Goal: Information Seeking & Learning: Learn about a topic

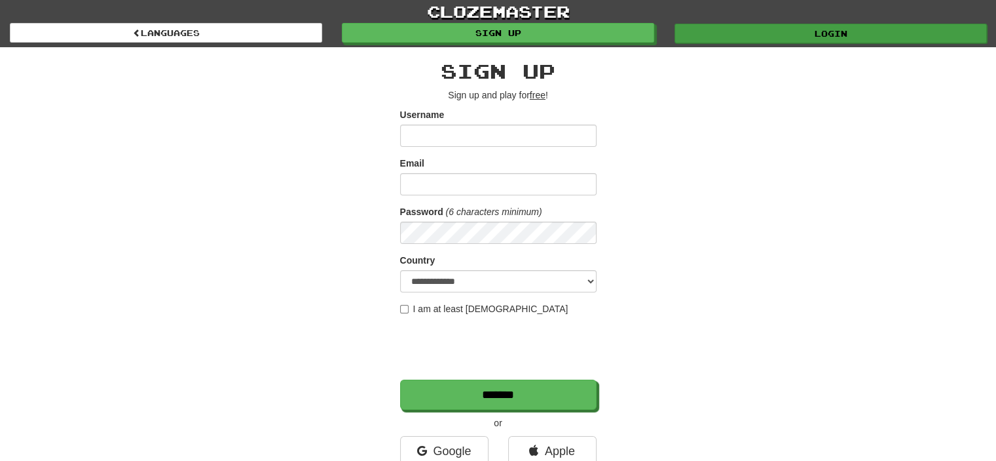
drag, startPoint x: 822, startPoint y: 43, endPoint x: 823, endPoint y: 36, distance: 6.8
click at [823, 36] on div "clozemaster Languages Sign up Login Languages" at bounding box center [498, 23] width 977 height 47
click at [874, 35] on link "Login" at bounding box center [831, 34] width 312 height 20
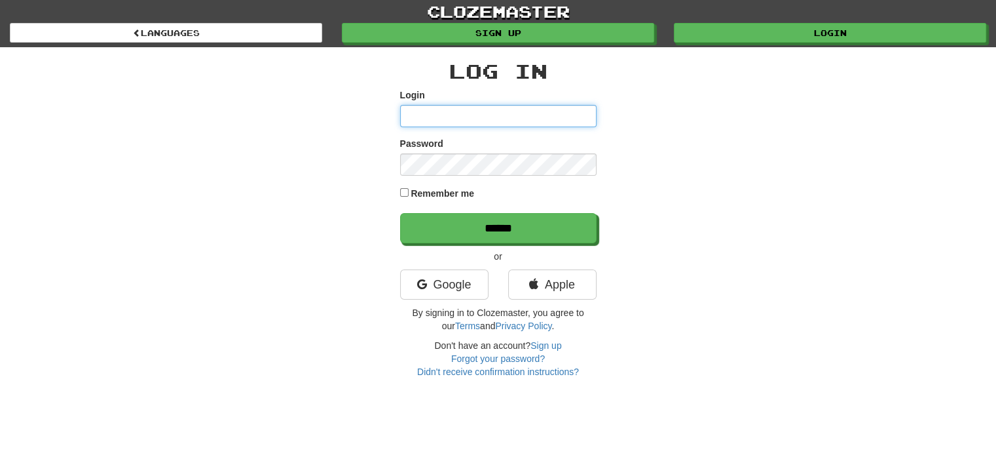
click at [476, 113] on input "Login" at bounding box center [498, 116] width 197 height 22
type input "**********"
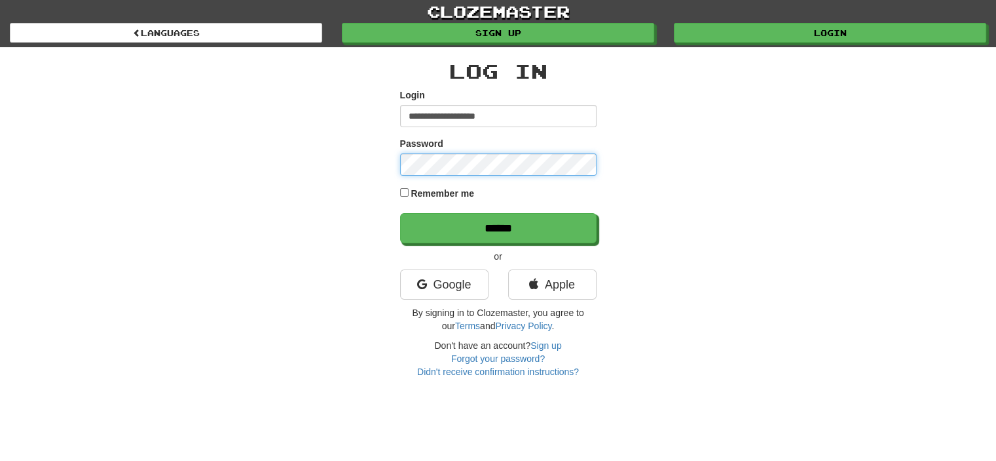
click at [400, 213] on input "******" at bounding box center [498, 228] width 197 height 30
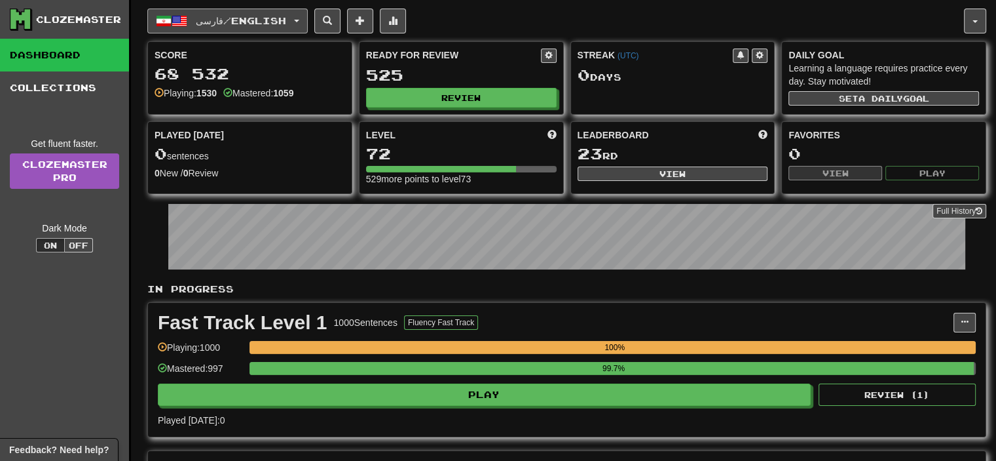
click at [292, 25] on button "فارسی / English" at bounding box center [227, 21] width 161 height 25
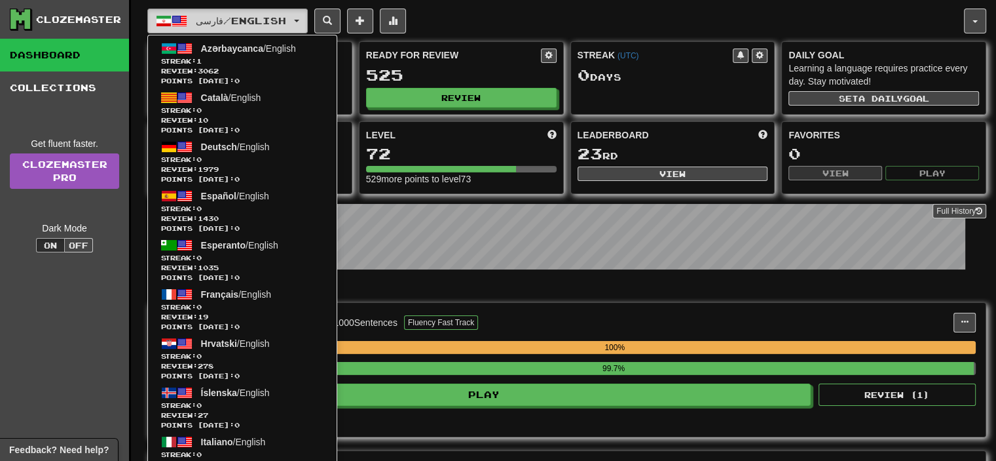
click at [292, 26] on button "فارسی / English" at bounding box center [227, 21] width 161 height 25
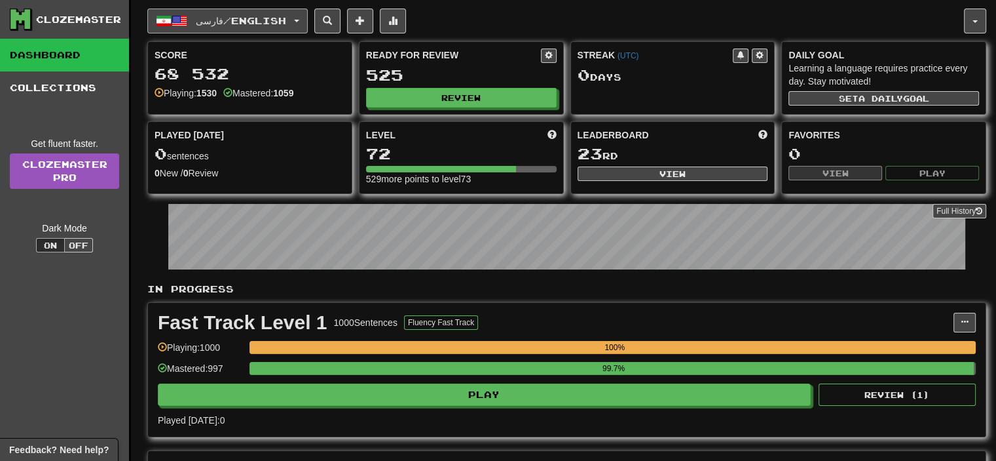
click at [241, 19] on span "فارسی / English" at bounding box center [241, 20] width 90 height 11
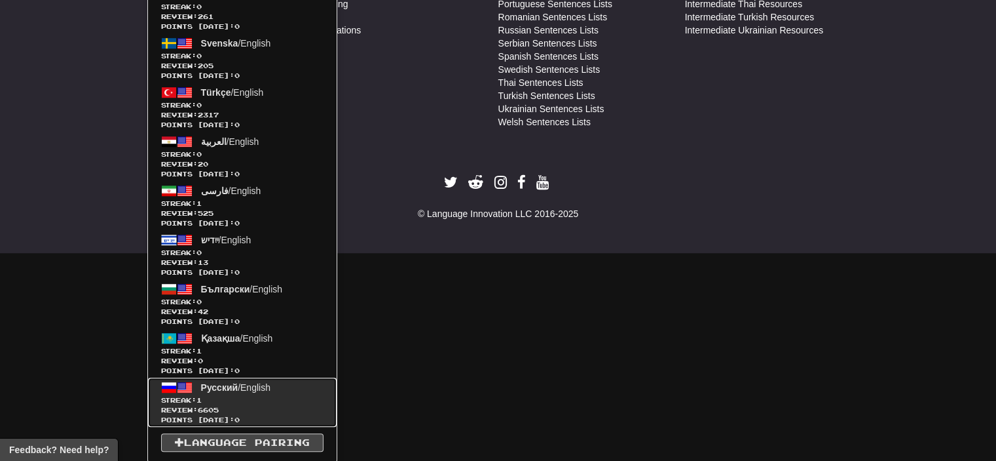
click at [248, 410] on span "Review: 6605" at bounding box center [242, 410] width 162 height 10
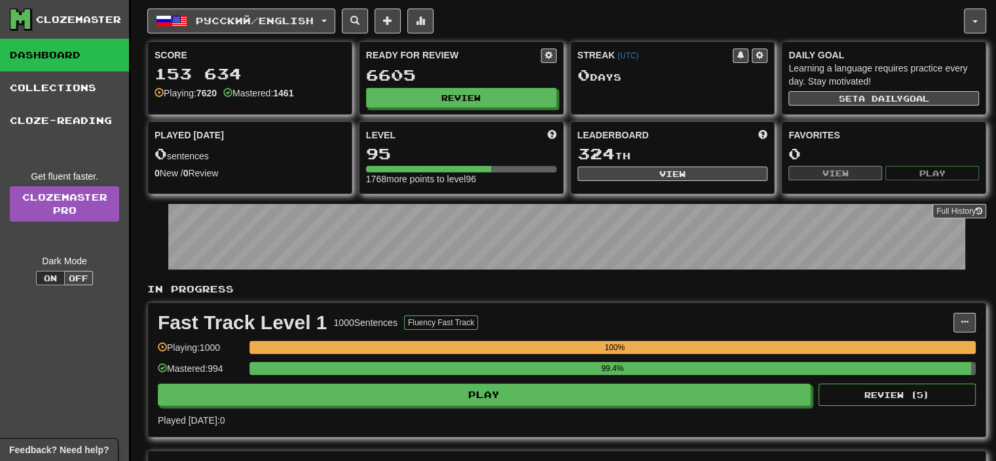
click at [535, 410] on div "Fast Track Level 1 1000 Sentences Fluency Fast Track Manage Sentences Unpin fro…" at bounding box center [567, 370] width 838 height 134
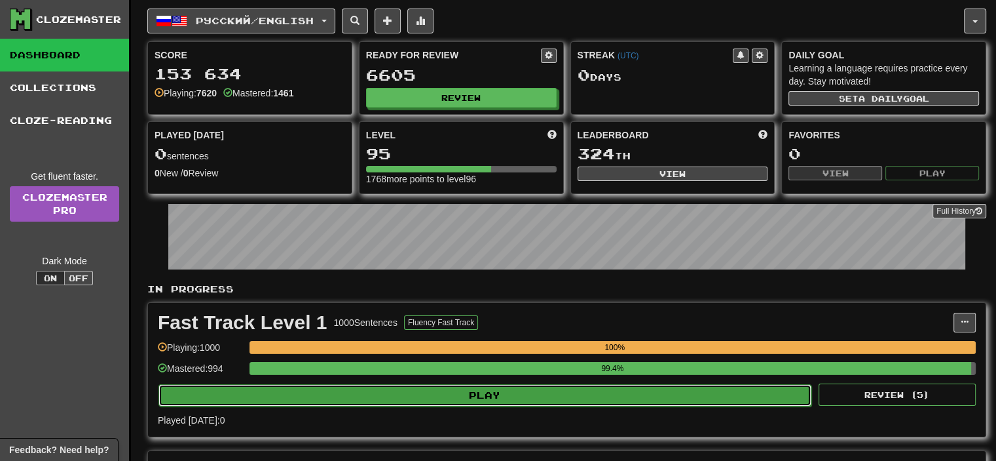
click at [529, 400] on button "Play" at bounding box center [485, 395] width 653 height 22
select select "**"
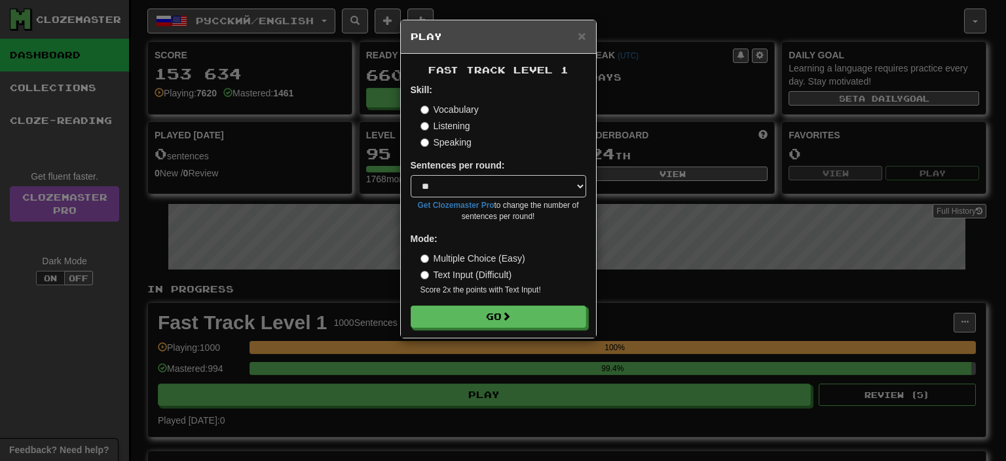
click at [501, 303] on form "Skill: Vocabulary Listening Speaking Sentences per round: * ** ** ** ** ** *** …" at bounding box center [499, 205] width 176 height 244
click at [503, 311] on button "Go" at bounding box center [499, 317] width 176 height 22
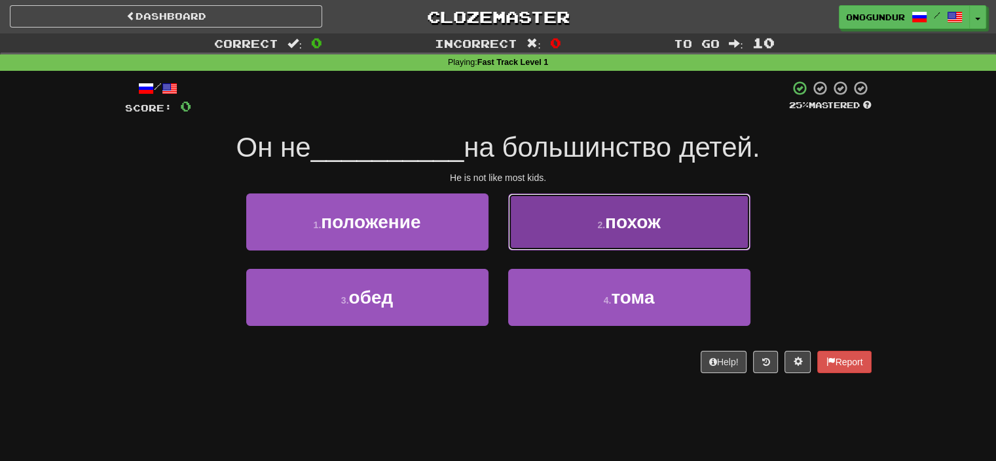
click at [605, 217] on button "2 . похож" at bounding box center [629, 221] width 242 height 57
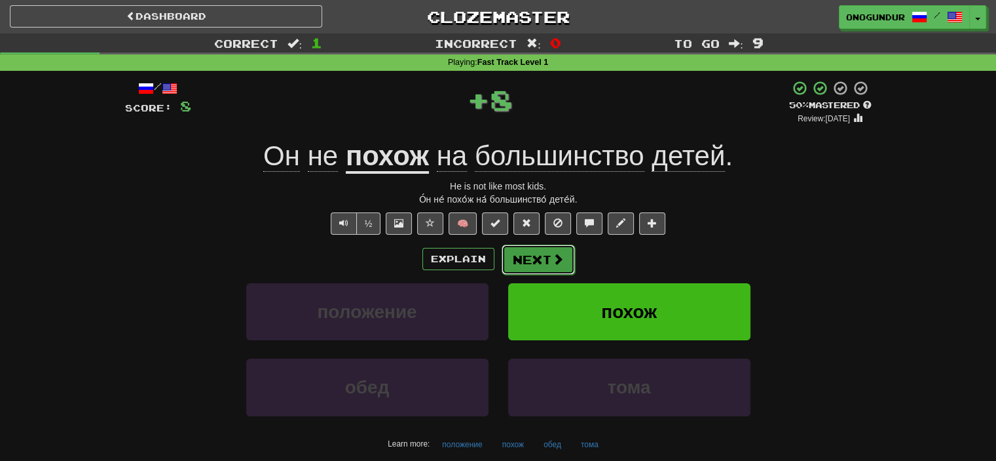
click at [524, 248] on button "Next" at bounding box center [538, 259] width 73 height 30
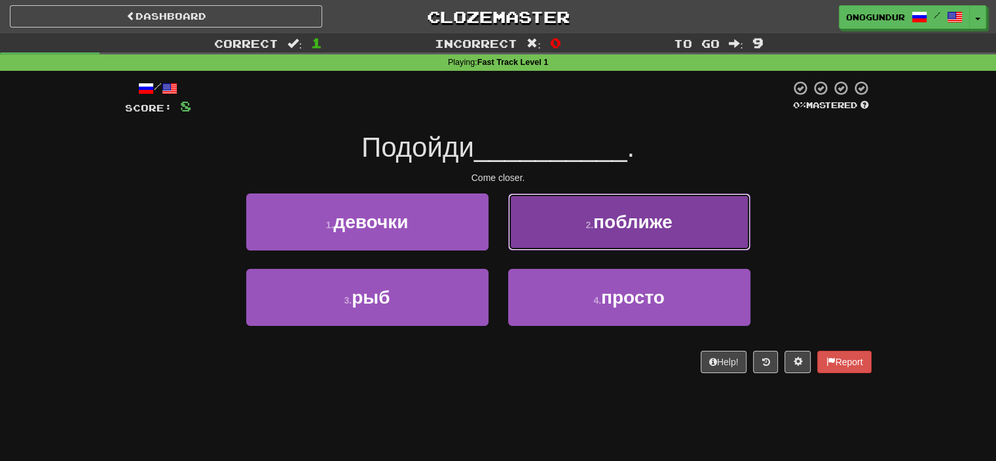
click at [601, 221] on span "поближе" at bounding box center [633, 222] width 79 height 20
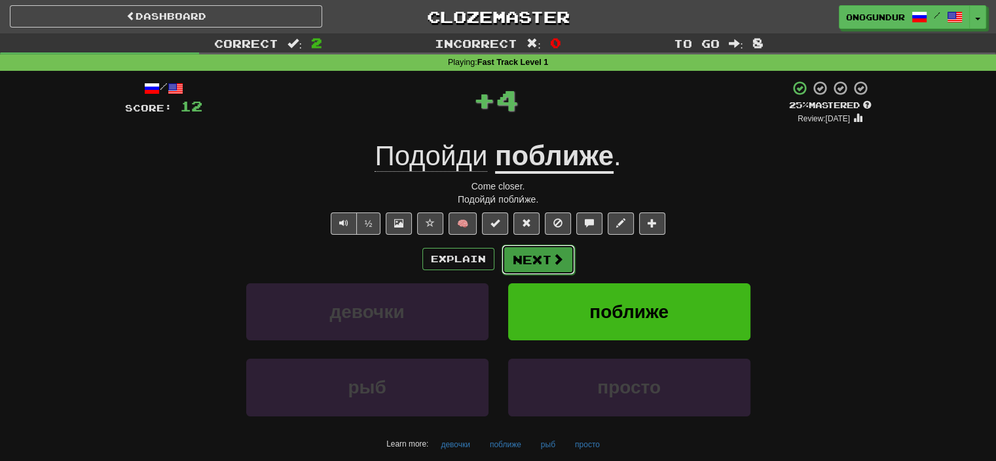
click at [535, 255] on button "Next" at bounding box center [538, 259] width 73 height 30
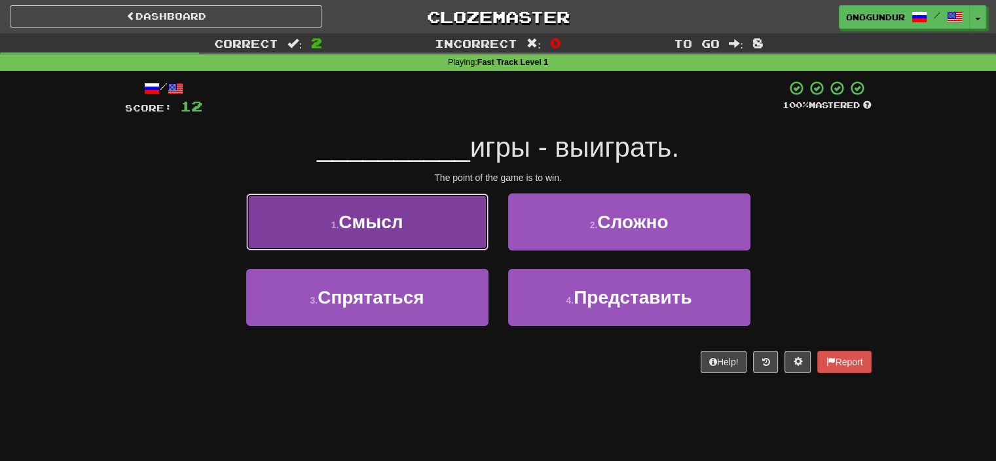
click at [432, 236] on button "1 . Смысл" at bounding box center [367, 221] width 242 height 57
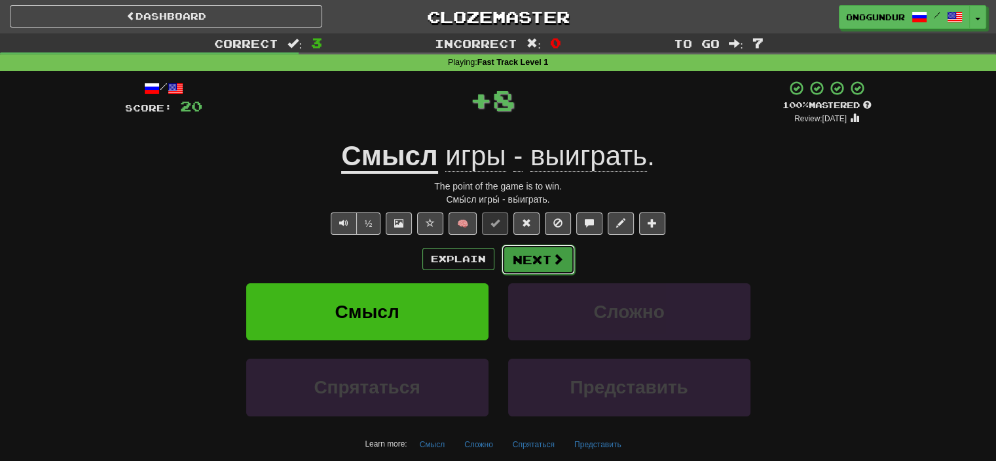
click at [546, 244] on button "Next" at bounding box center [538, 259] width 73 height 30
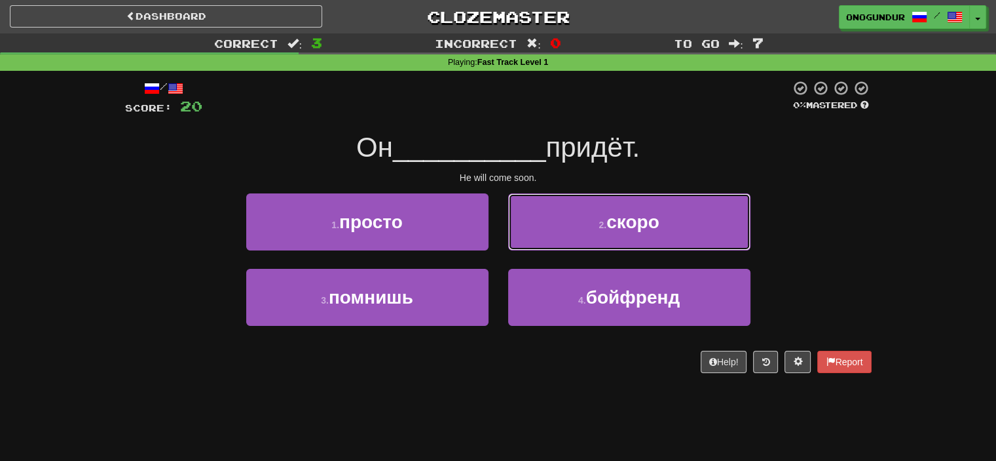
drag, startPoint x: 616, startPoint y: 211, endPoint x: 555, endPoint y: 237, distance: 66.3
click at [616, 212] on span "скоро" at bounding box center [633, 222] width 53 height 20
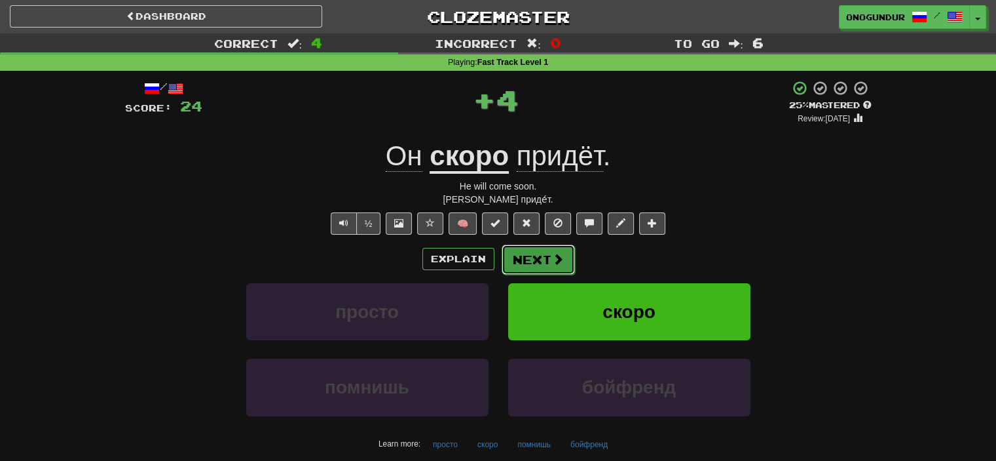
click at [546, 250] on button "Next" at bounding box center [538, 259] width 73 height 30
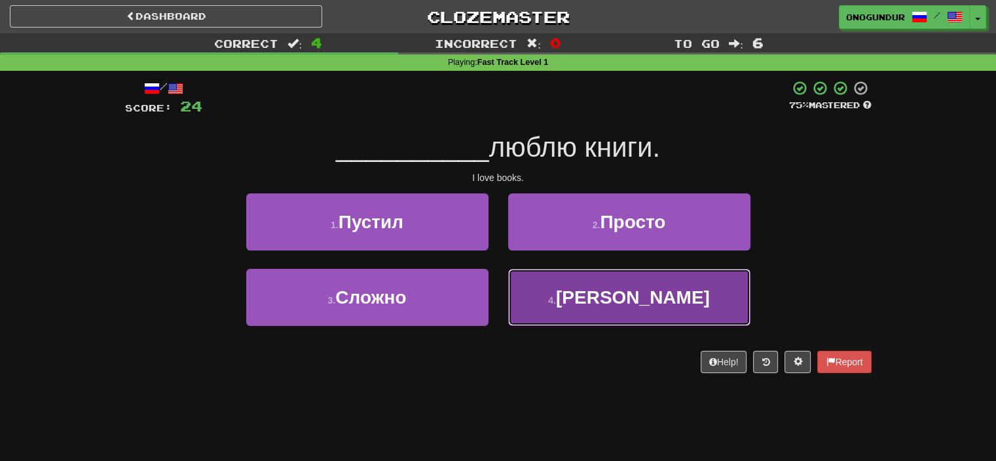
click at [564, 301] on button "4 . Я" at bounding box center [629, 297] width 242 height 57
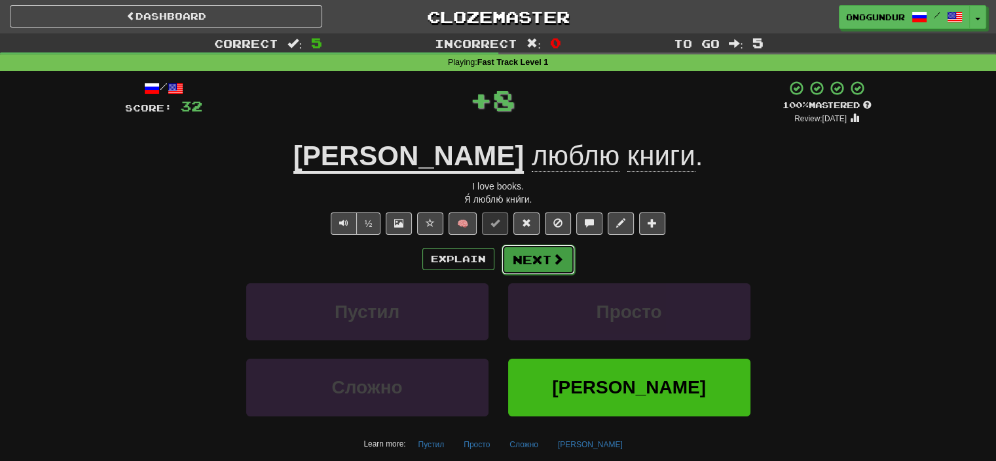
click at [527, 256] on button "Next" at bounding box center [538, 259] width 73 height 30
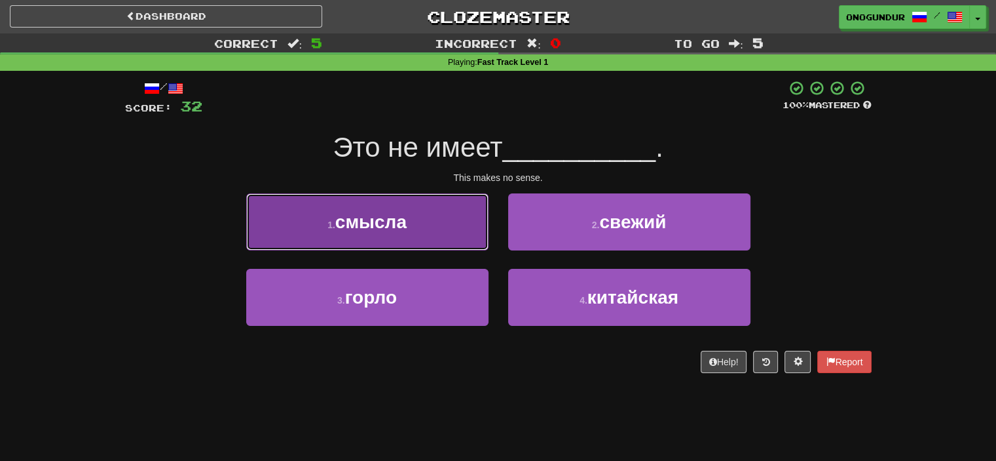
drag, startPoint x: 440, startPoint y: 233, endPoint x: 448, endPoint y: 236, distance: 9.1
click at [440, 233] on button "1 . смысла" at bounding box center [367, 221] width 242 height 57
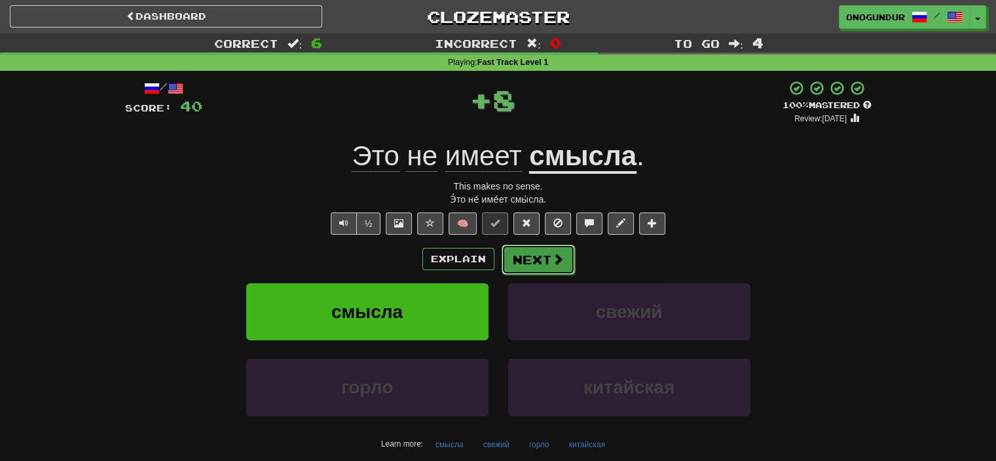
click at [539, 251] on button "Next" at bounding box center [538, 259] width 73 height 30
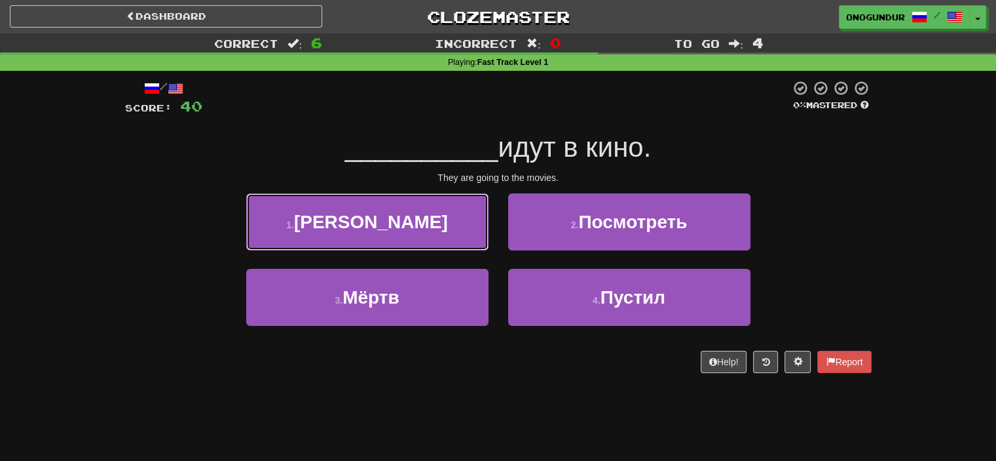
drag, startPoint x: 445, startPoint y: 235, endPoint x: 503, endPoint y: 240, distance: 58.0
click at [452, 235] on button "1 . Они" at bounding box center [367, 221] width 242 height 57
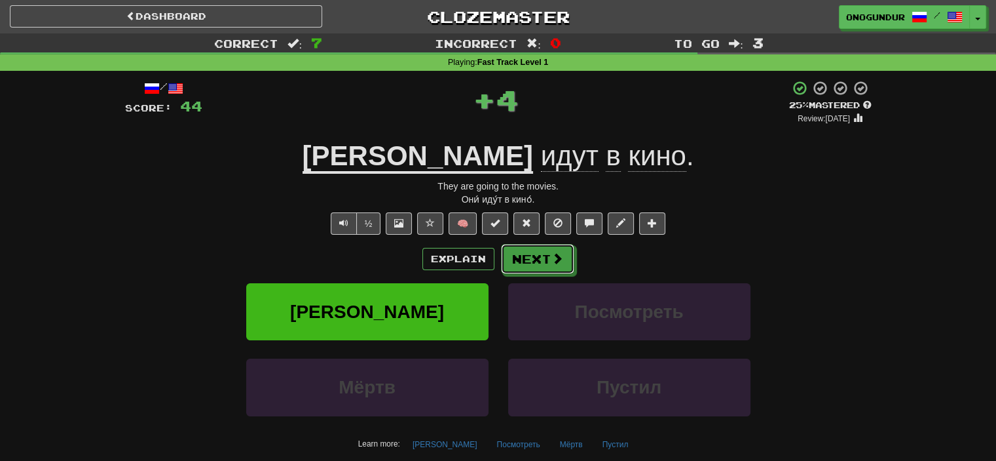
click at [566, 251] on button "Next" at bounding box center [537, 259] width 73 height 30
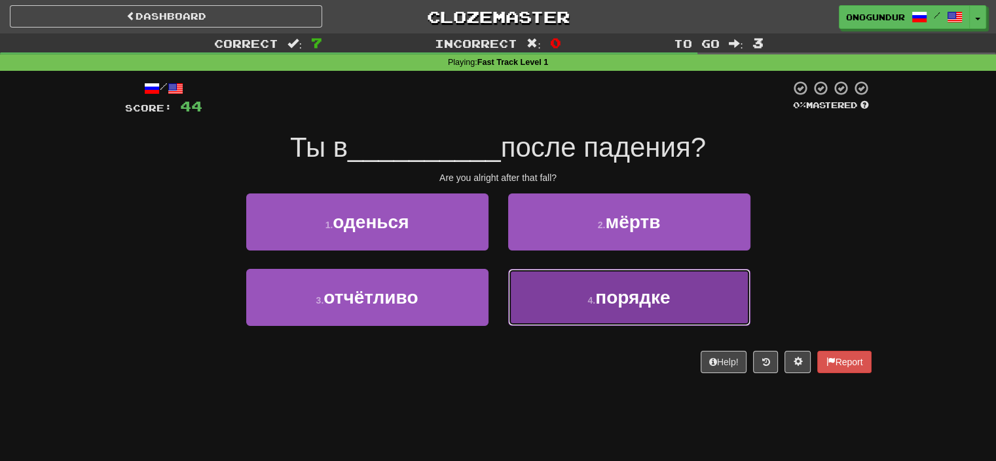
click at [585, 290] on button "4 . порядке" at bounding box center [629, 297] width 242 height 57
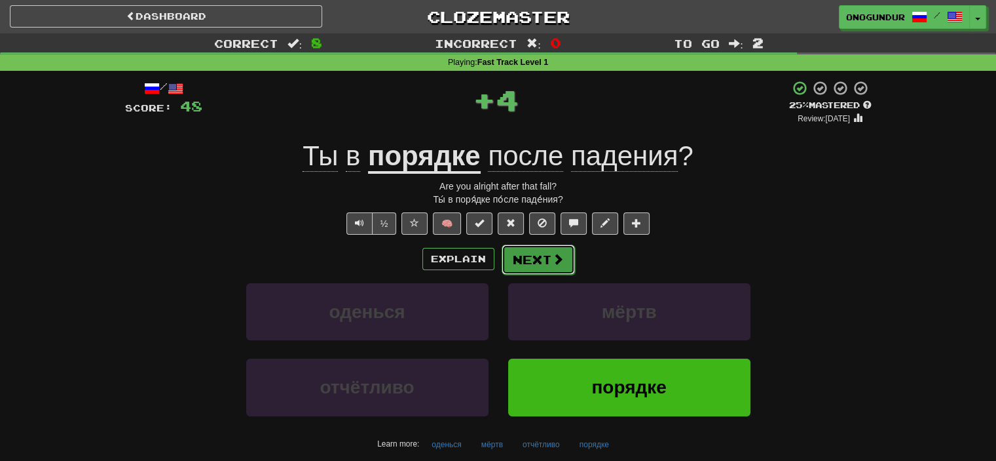
click at [548, 248] on button "Next" at bounding box center [538, 259] width 73 height 30
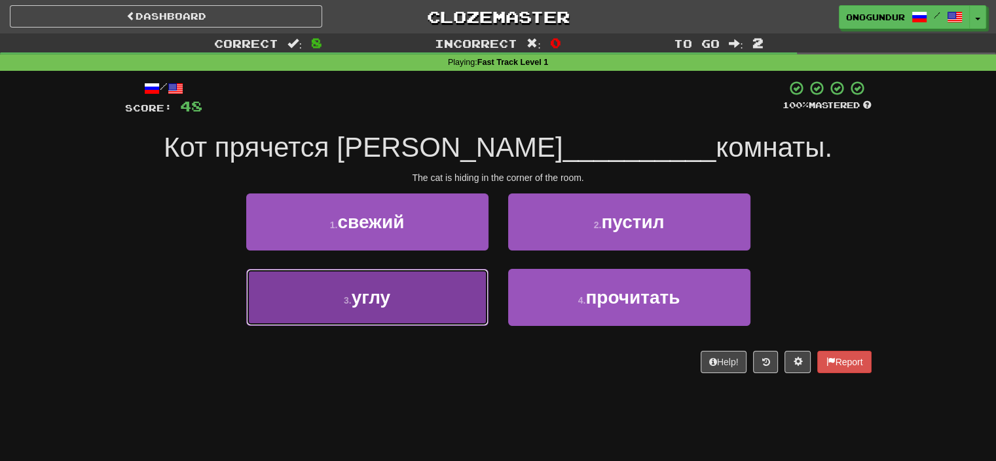
click at [477, 286] on button "3 . углу" at bounding box center [367, 297] width 242 height 57
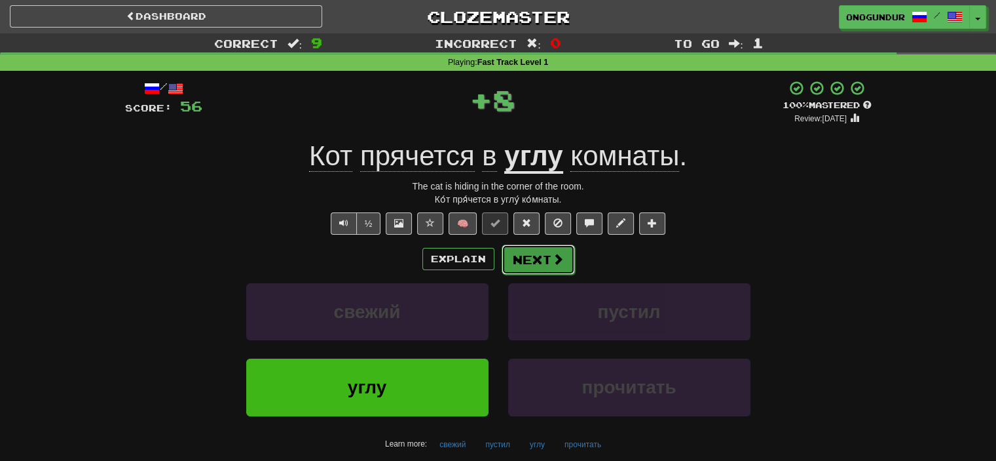
click at [547, 252] on button "Next" at bounding box center [538, 259] width 73 height 30
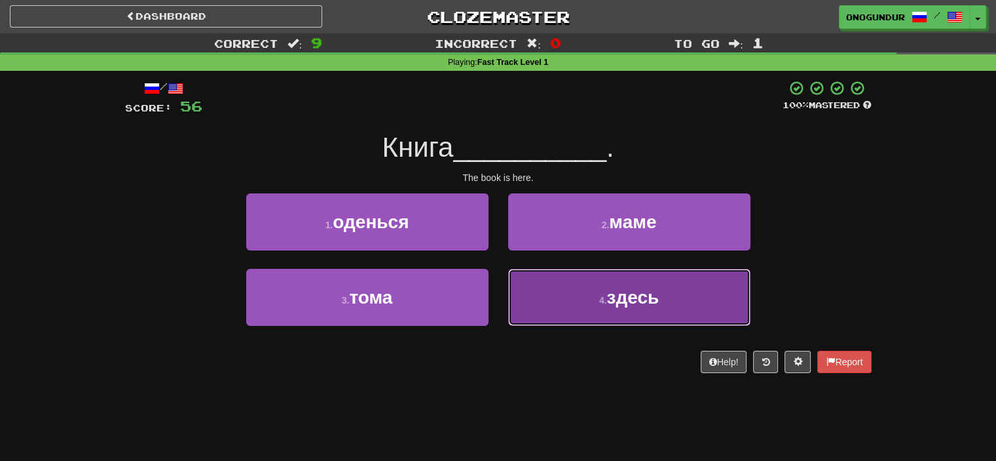
drag, startPoint x: 643, startPoint y: 292, endPoint x: 579, endPoint y: 276, distance: 65.6
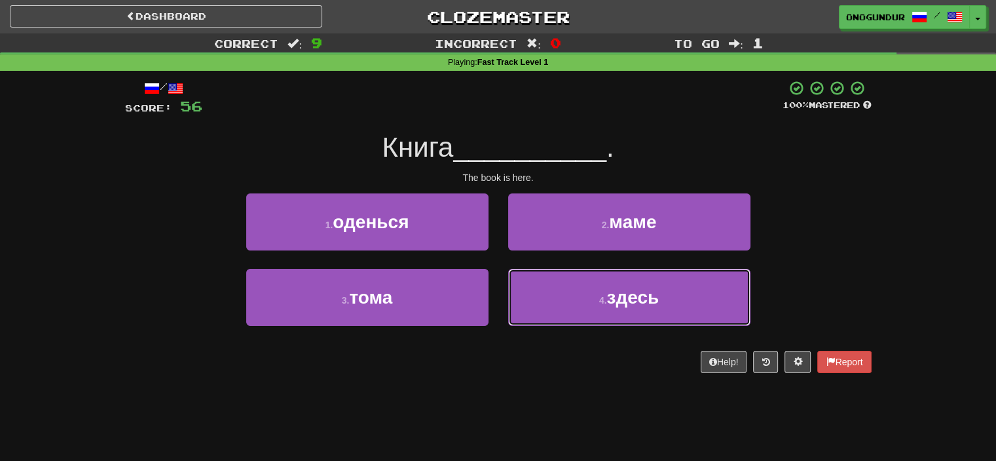
click at [645, 292] on span "здесь" at bounding box center [633, 297] width 52 height 20
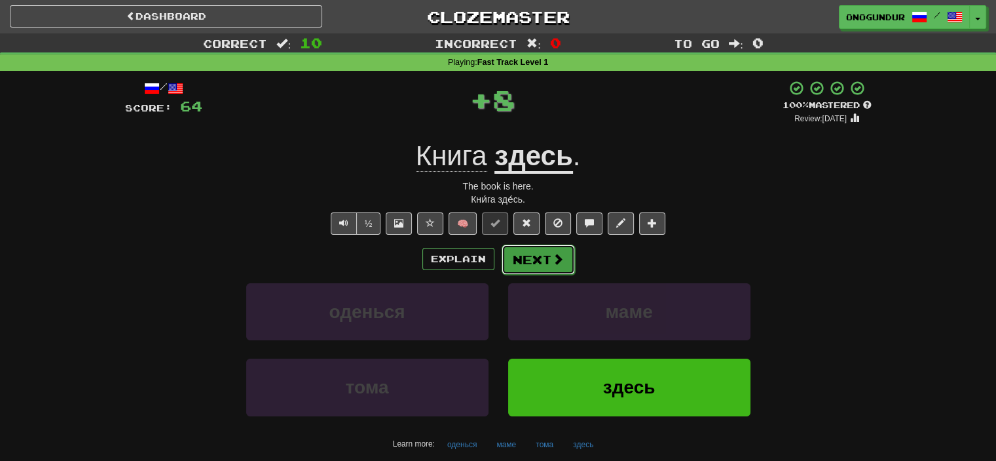
click at [557, 265] on span at bounding box center [558, 259] width 12 height 12
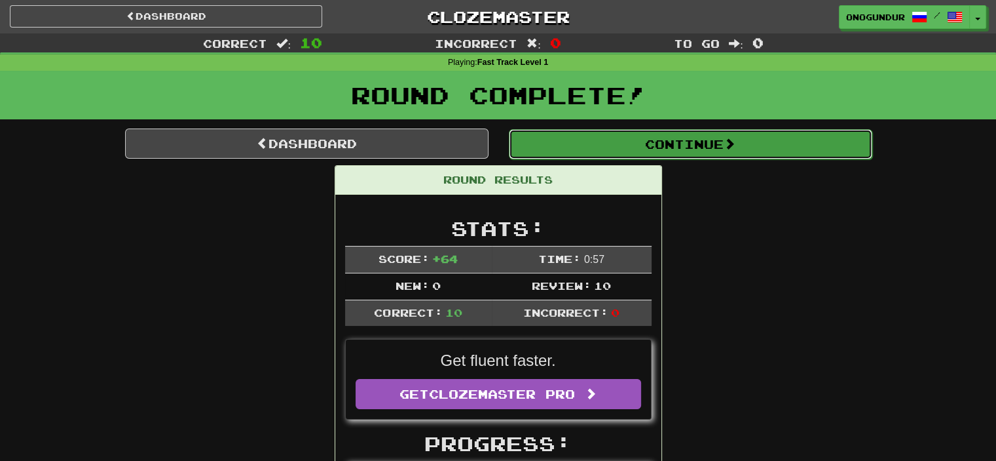
click at [708, 157] on button "Continue" at bounding box center [691, 144] width 364 height 30
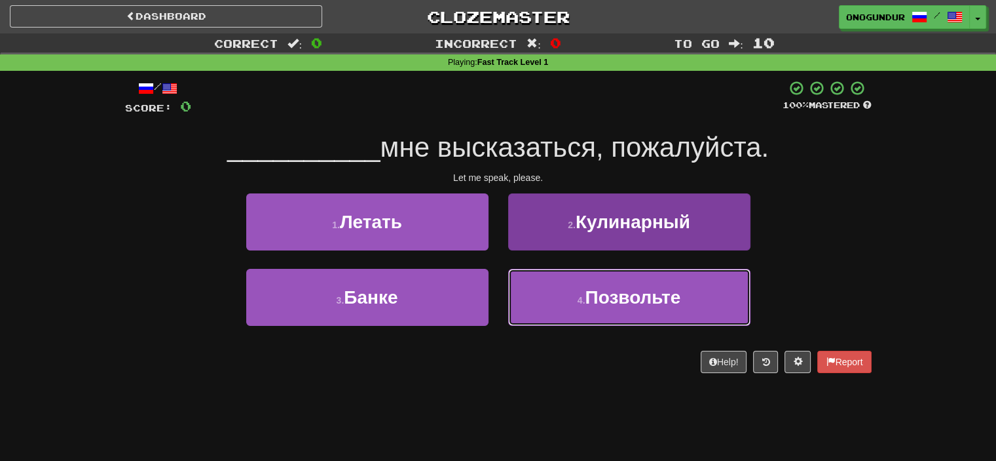
drag, startPoint x: 580, startPoint y: 291, endPoint x: 566, endPoint y: 283, distance: 16.4
click at [580, 292] on button "4 . Позвольте" at bounding box center [629, 297] width 242 height 57
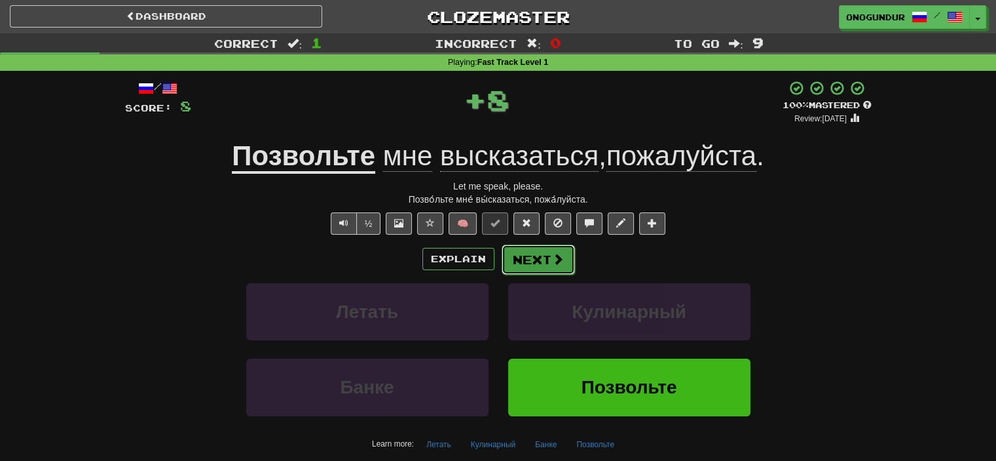
click at [529, 246] on button "Next" at bounding box center [538, 259] width 73 height 30
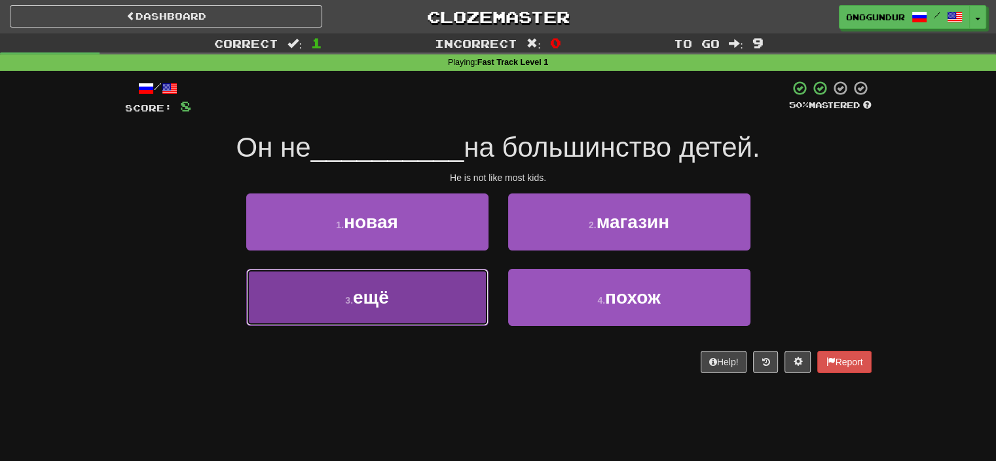
click at [473, 299] on button "3 . ещё" at bounding box center [367, 297] width 242 height 57
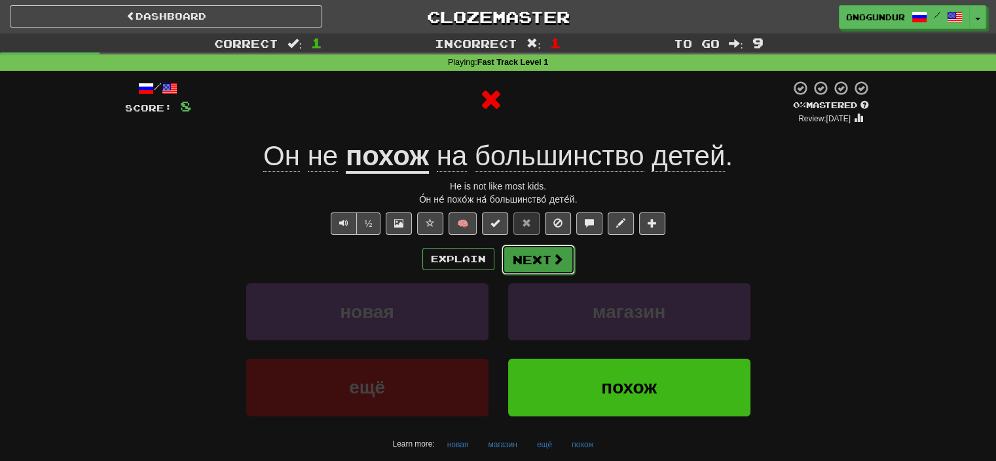
click at [528, 265] on button "Next" at bounding box center [538, 259] width 73 height 30
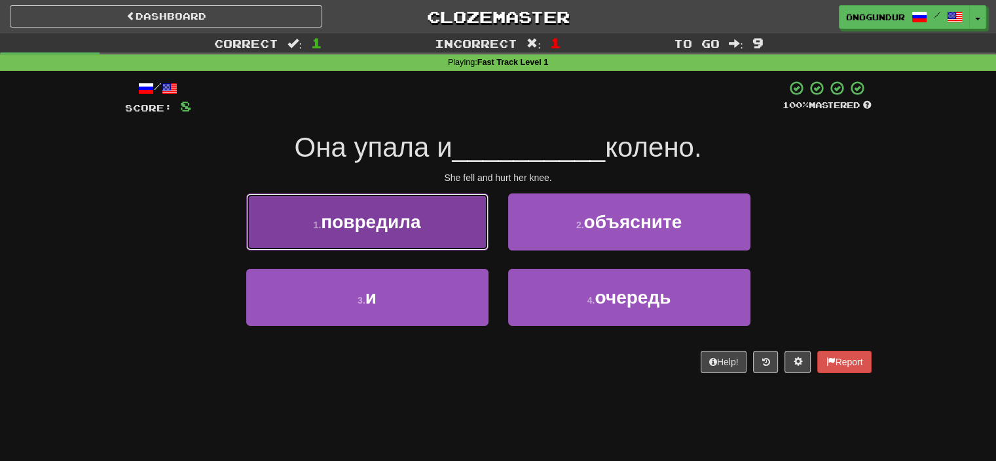
click at [461, 234] on button "1 . повредила" at bounding box center [367, 221] width 242 height 57
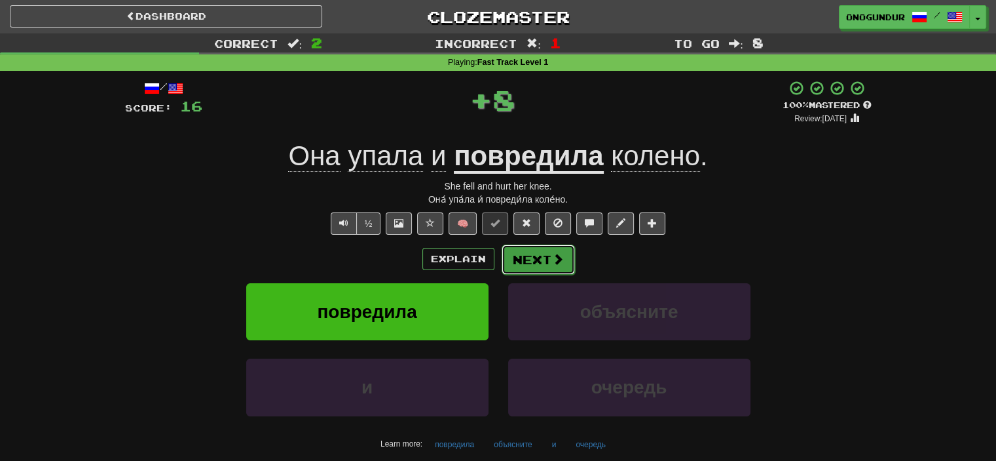
click at [566, 259] on button "Next" at bounding box center [538, 259] width 73 height 30
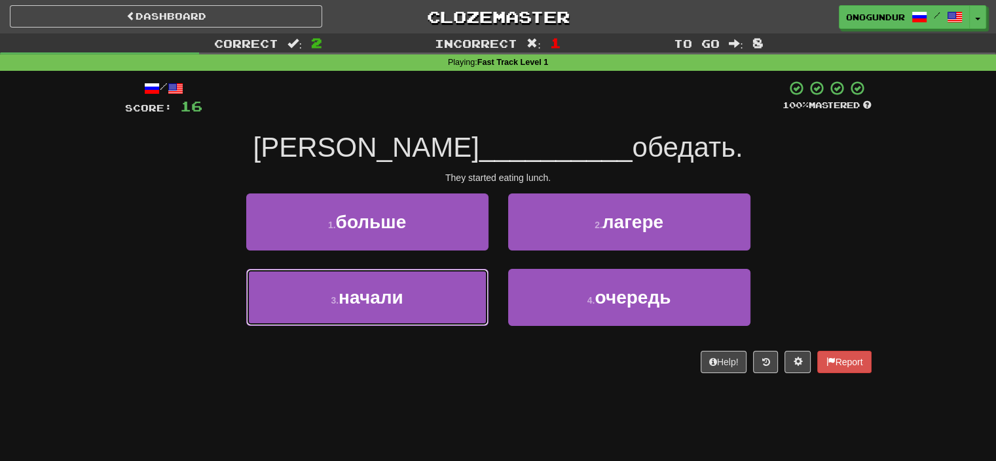
drag, startPoint x: 430, startPoint y: 294, endPoint x: 471, endPoint y: 278, distance: 43.8
click at [435, 294] on button "3 . начали" at bounding box center [367, 297] width 242 height 57
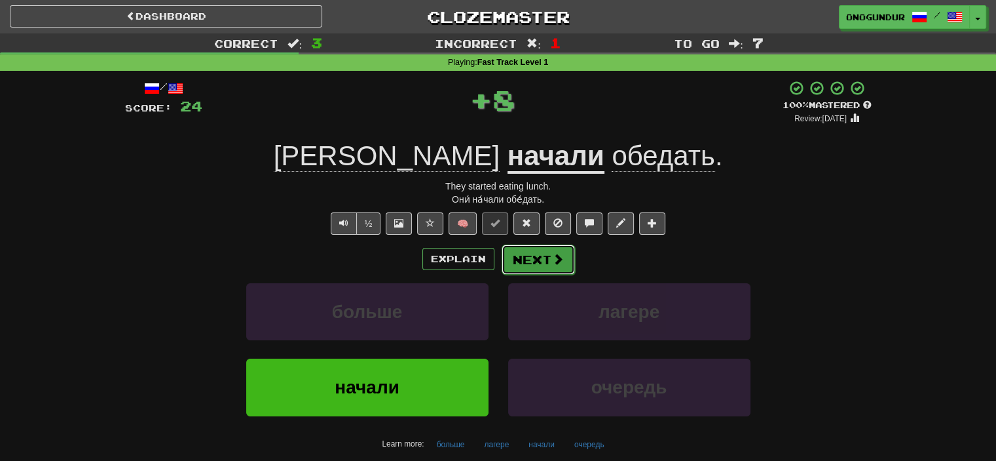
click at [519, 259] on button "Next" at bounding box center [538, 259] width 73 height 30
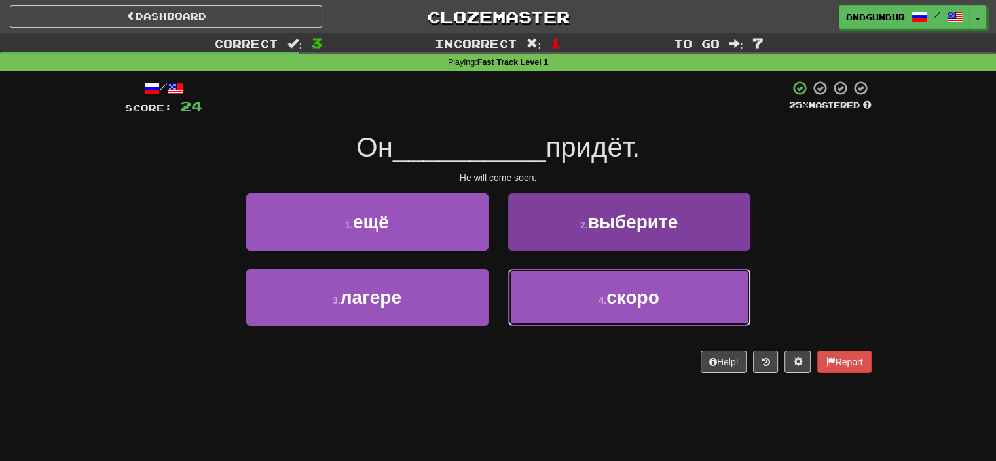
drag, startPoint x: 632, startPoint y: 296, endPoint x: 621, endPoint y: 296, distance: 11.1
click at [631, 297] on span "скоро" at bounding box center [633, 297] width 53 height 20
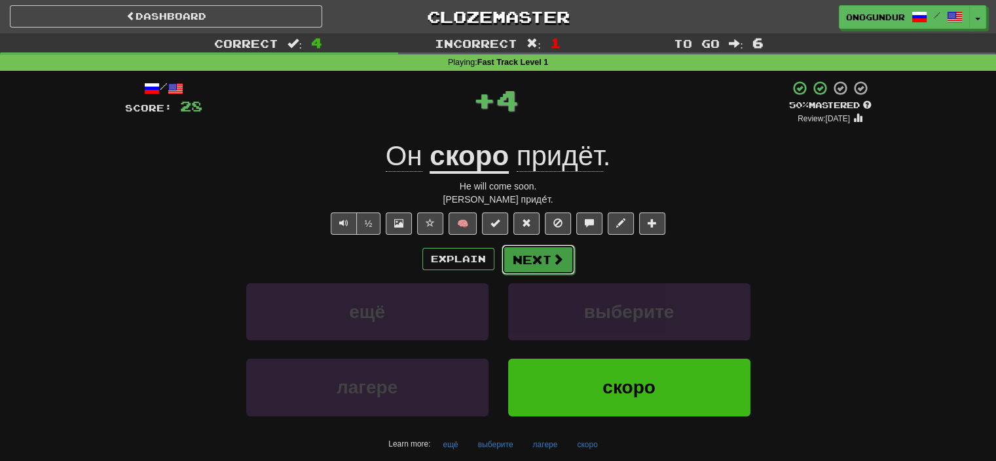
click at [559, 261] on span at bounding box center [558, 259] width 12 height 12
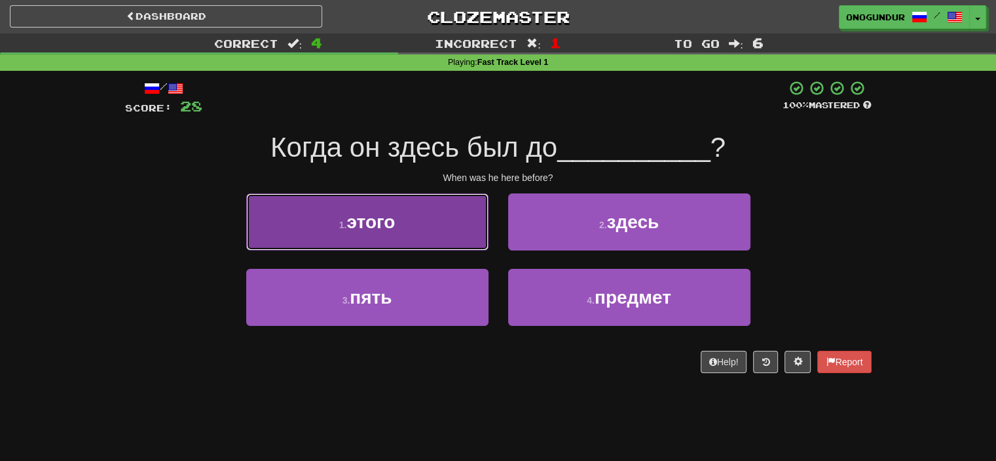
drag, startPoint x: 457, startPoint y: 236, endPoint x: 463, endPoint y: 240, distance: 8.0
click at [457, 236] on button "1 . этого" at bounding box center [367, 221] width 242 height 57
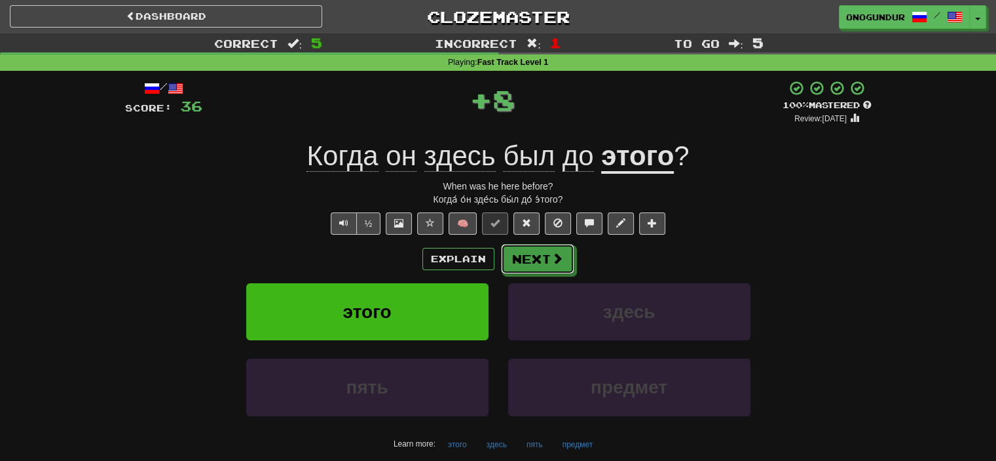
click at [530, 261] on button "Next" at bounding box center [537, 259] width 73 height 30
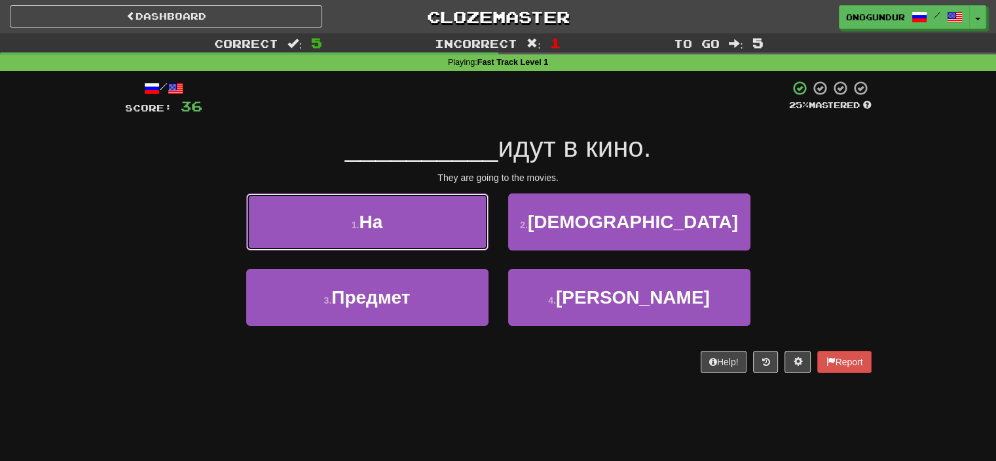
drag, startPoint x: 451, startPoint y: 234, endPoint x: 480, endPoint y: 242, distance: 30.1
click at [461, 239] on button "1 . На" at bounding box center [367, 221] width 242 height 57
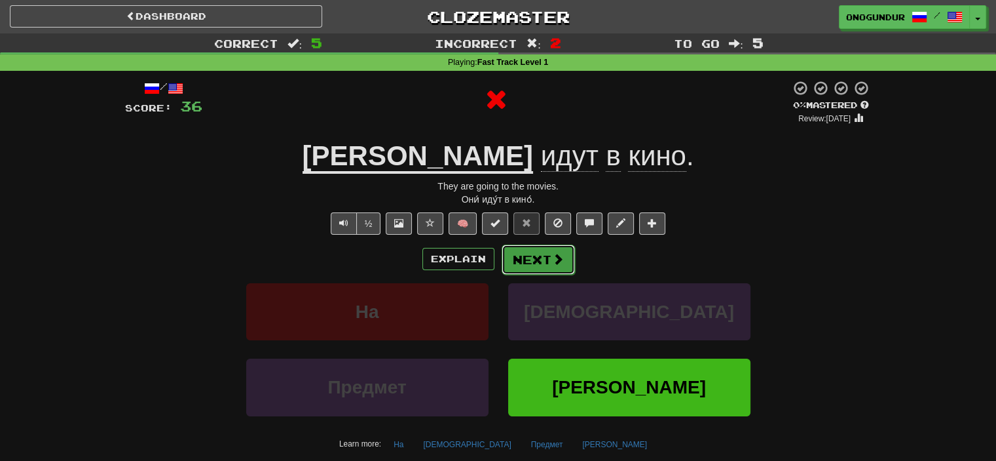
click at [537, 254] on button "Next" at bounding box center [538, 259] width 73 height 30
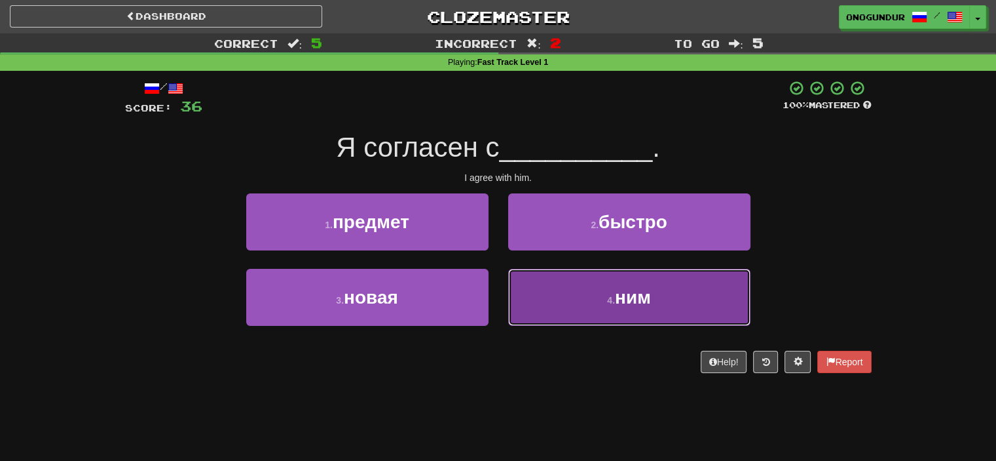
click at [558, 290] on button "4 . ним" at bounding box center [629, 297] width 242 height 57
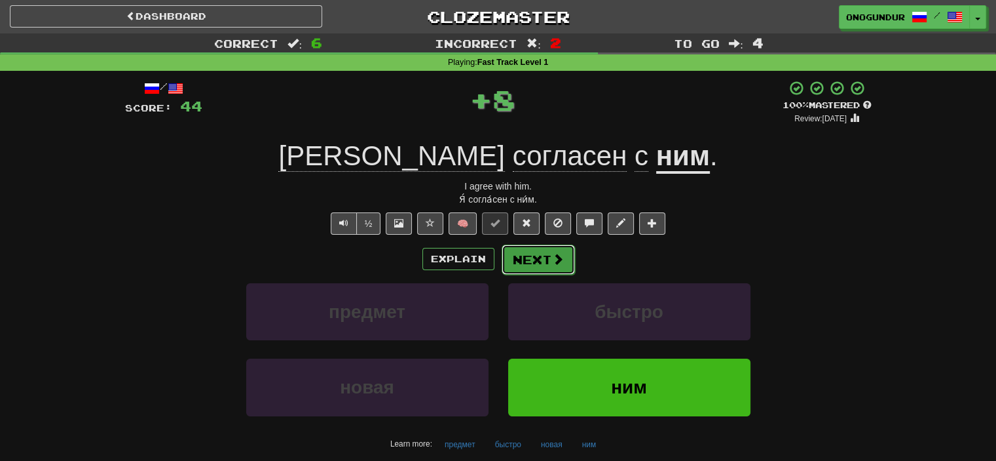
click at [535, 261] on button "Next" at bounding box center [538, 259] width 73 height 30
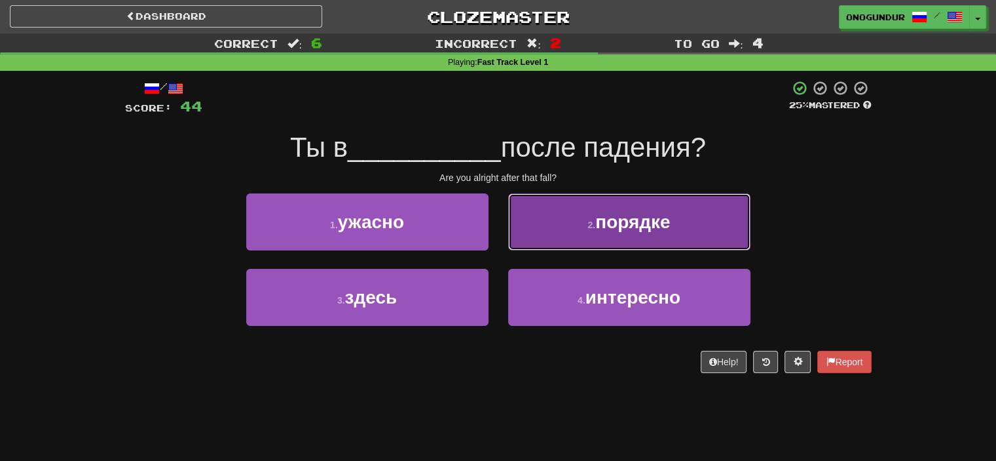
click at [563, 242] on button "2 . порядке" at bounding box center [629, 221] width 242 height 57
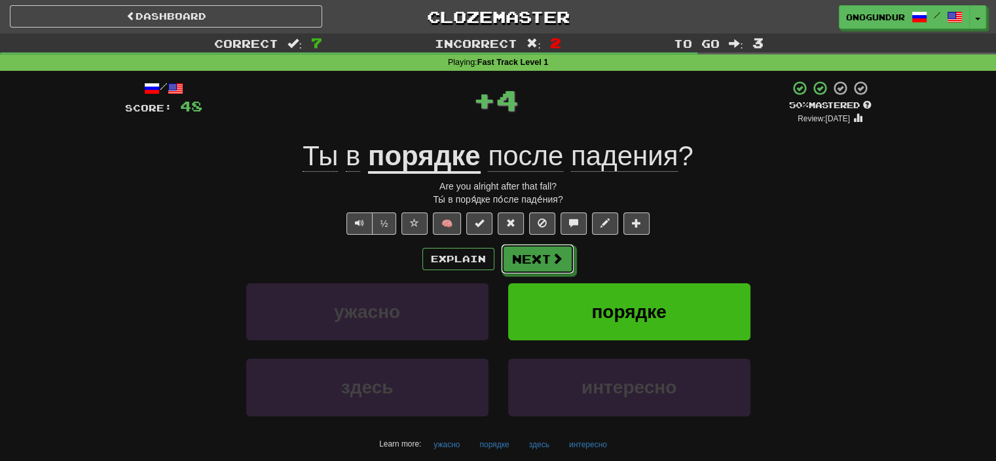
click at [538, 248] on button "Next" at bounding box center [537, 259] width 73 height 30
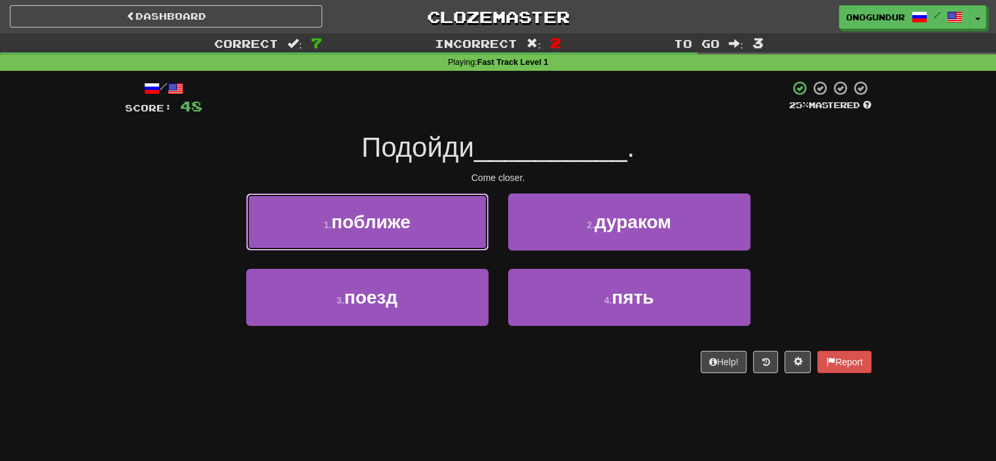
drag, startPoint x: 472, startPoint y: 242, endPoint x: 480, endPoint y: 242, distance: 8.5
click at [474, 242] on button "1 . поближе" at bounding box center [367, 221] width 242 height 57
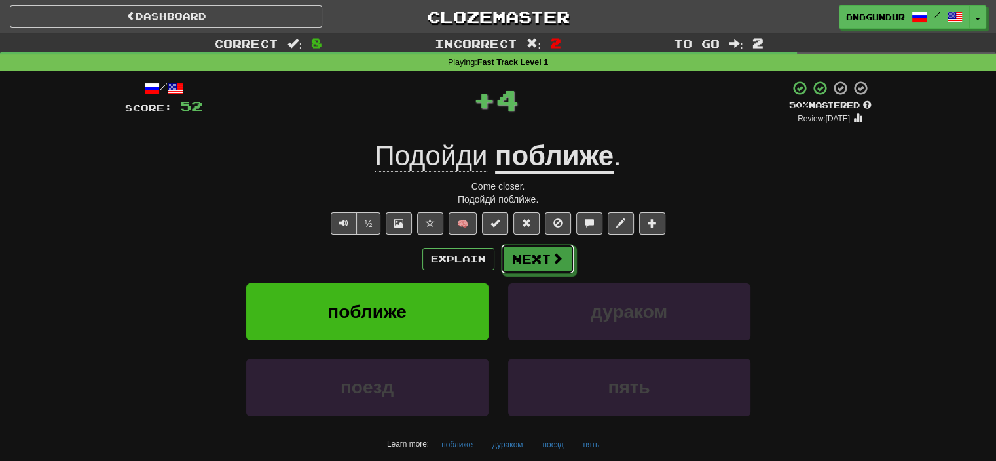
click at [540, 256] on button "Next" at bounding box center [537, 259] width 73 height 30
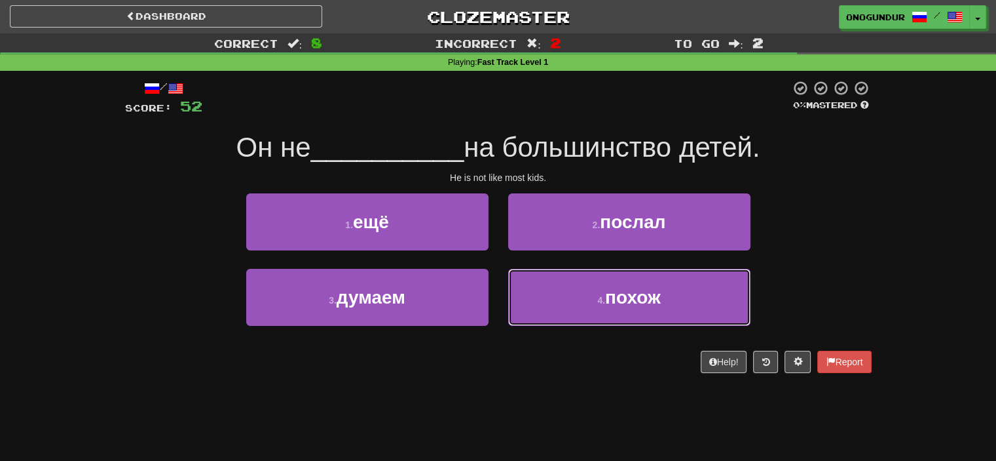
drag, startPoint x: 583, startPoint y: 295, endPoint x: 518, endPoint y: 241, distance: 84.2
click at [584, 293] on button "4 . похож" at bounding box center [629, 297] width 242 height 57
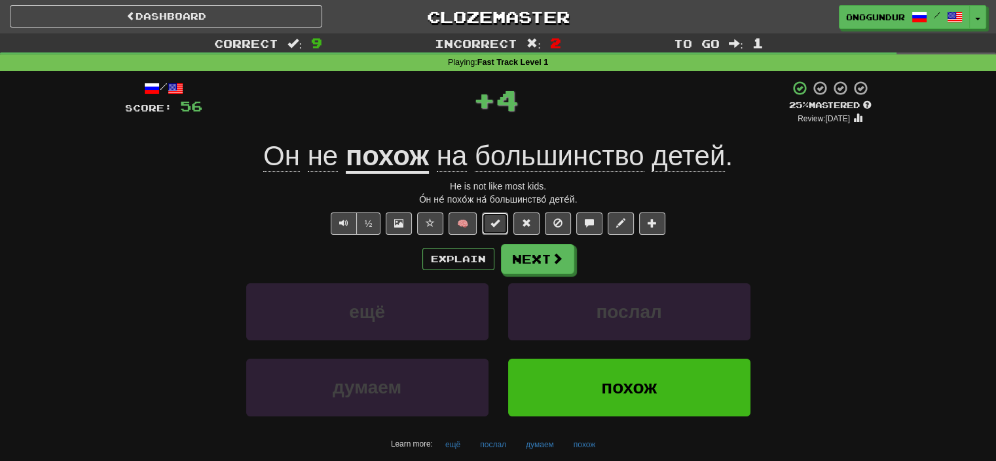
click at [491, 221] on span at bounding box center [495, 222] width 9 height 9
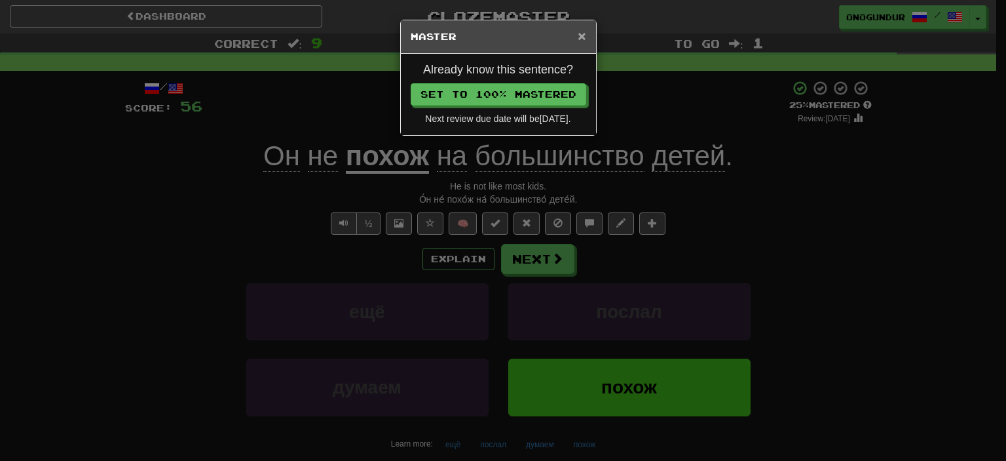
click at [584, 34] on span "×" at bounding box center [582, 35] width 8 height 15
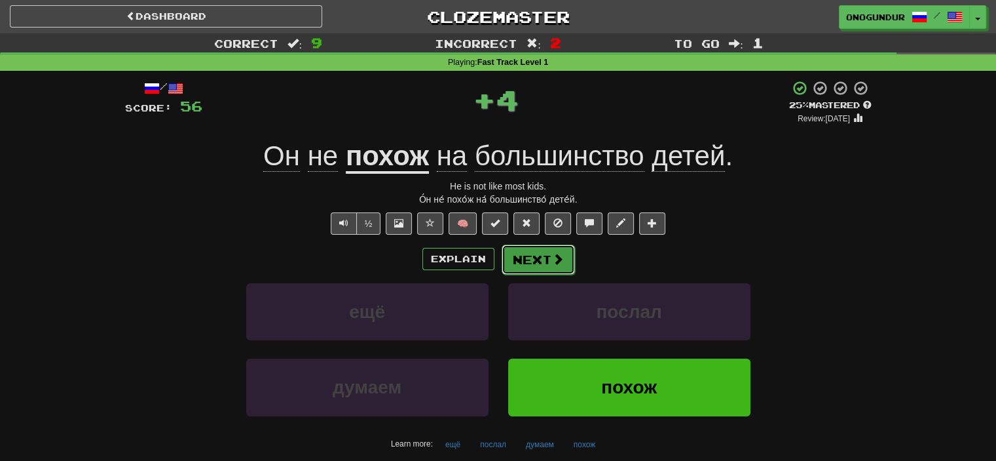
click at [539, 266] on button "Next" at bounding box center [538, 259] width 73 height 30
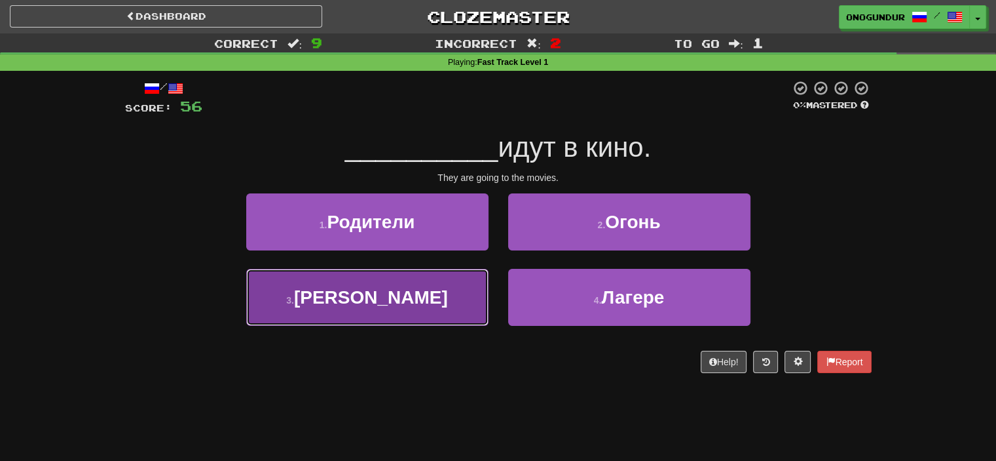
click at [477, 277] on button "3 . Они" at bounding box center [367, 297] width 242 height 57
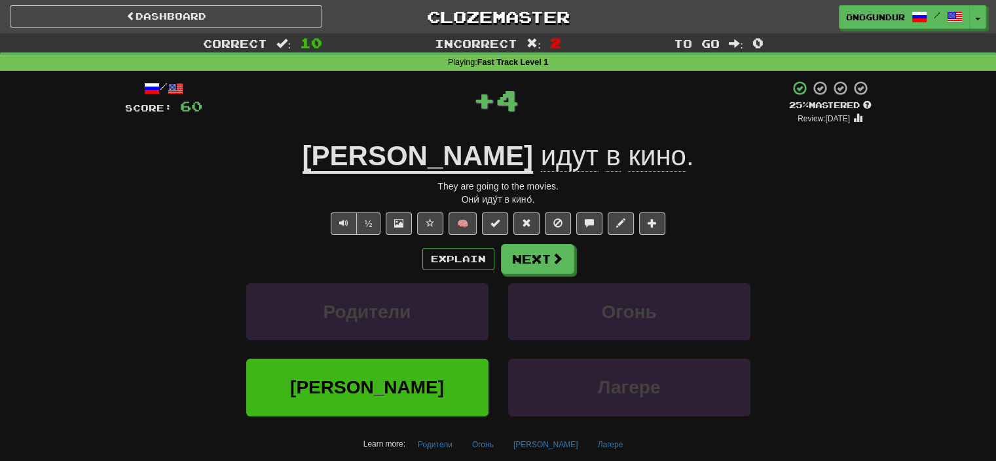
click at [527, 240] on div "/ Score: 60 + 4 25 % Mastered Review: 2025-08-21 Они идут в кино . They are goi…" at bounding box center [498, 281] width 747 height 402
click at [525, 254] on button "Next" at bounding box center [538, 259] width 73 height 30
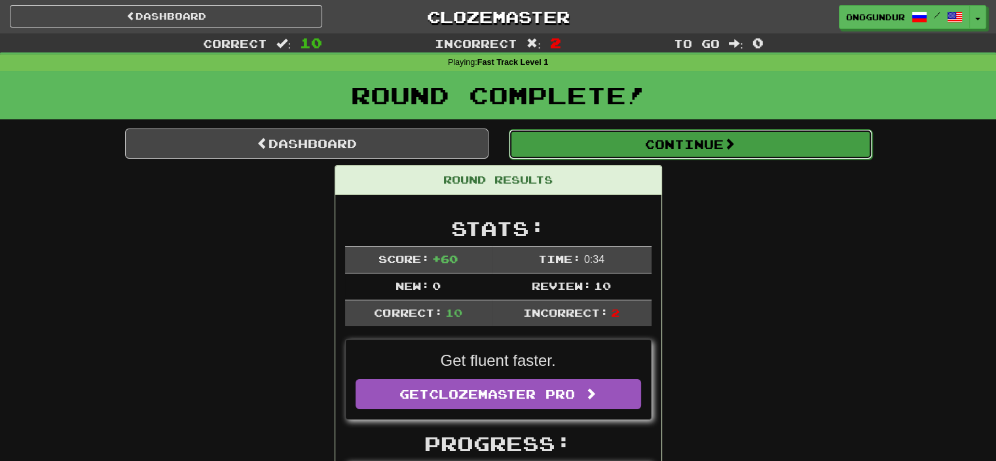
click at [704, 146] on button "Continue" at bounding box center [691, 144] width 364 height 30
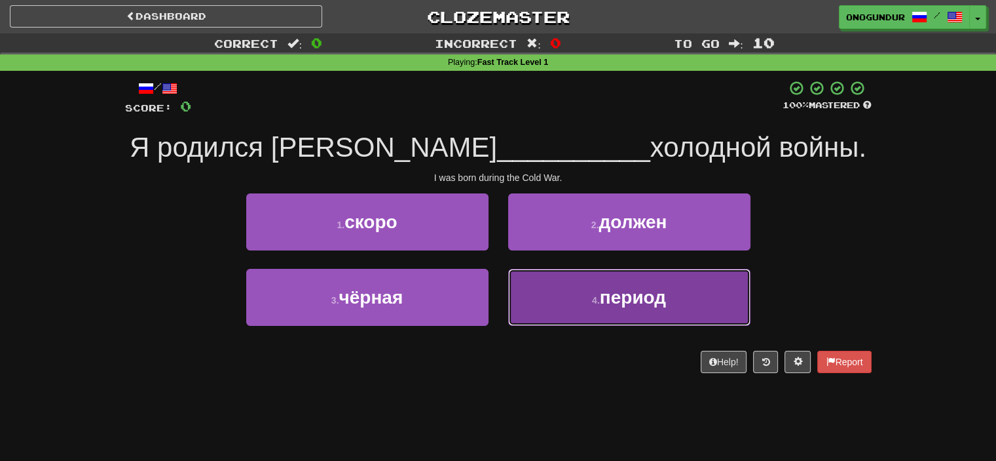
click at [561, 306] on button "4 . период" at bounding box center [629, 297] width 242 height 57
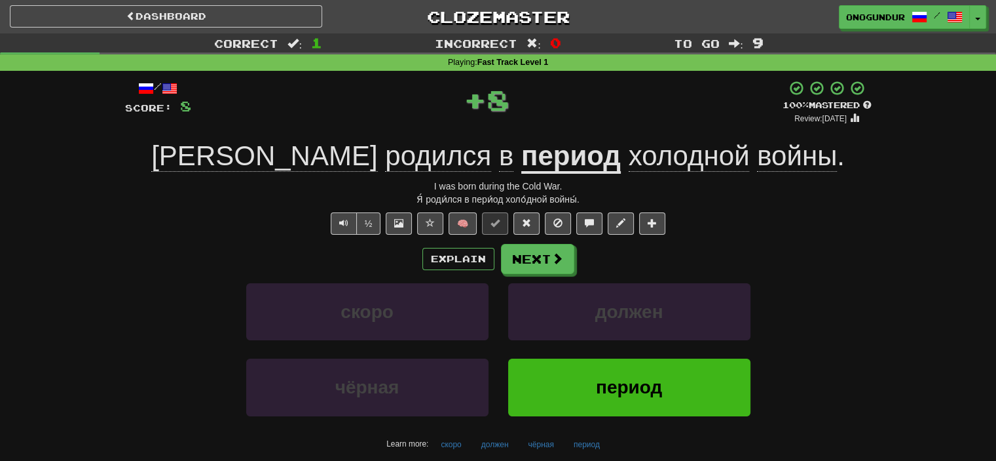
click at [519, 253] on button "Next" at bounding box center [537, 259] width 73 height 30
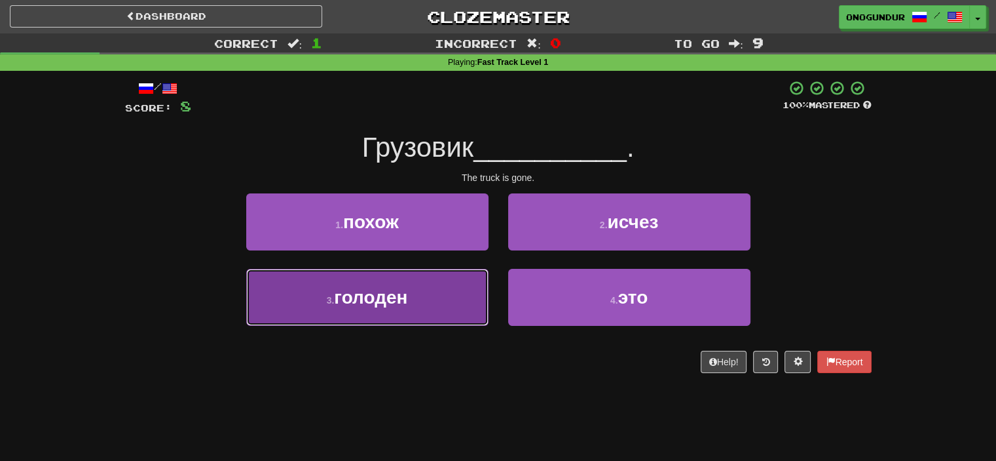
click at [430, 301] on button "3 . голоден" at bounding box center [367, 297] width 242 height 57
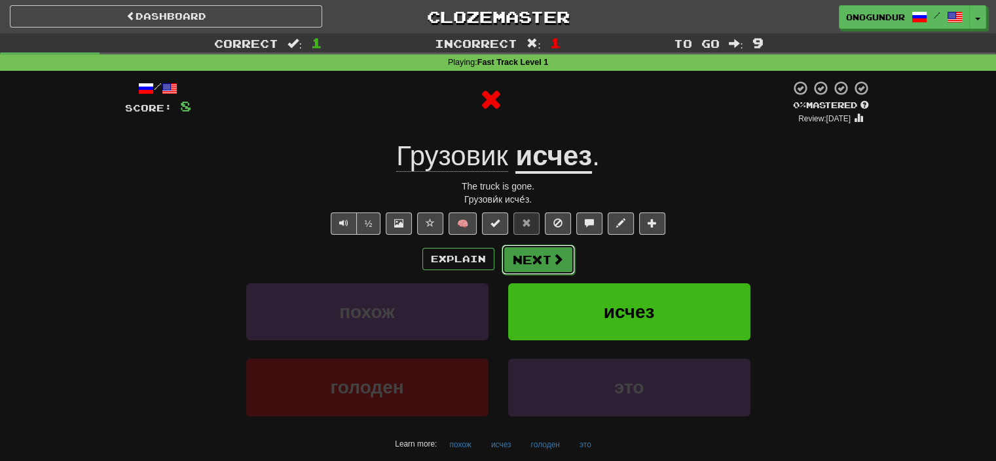
click at [540, 255] on button "Next" at bounding box center [538, 259] width 73 height 30
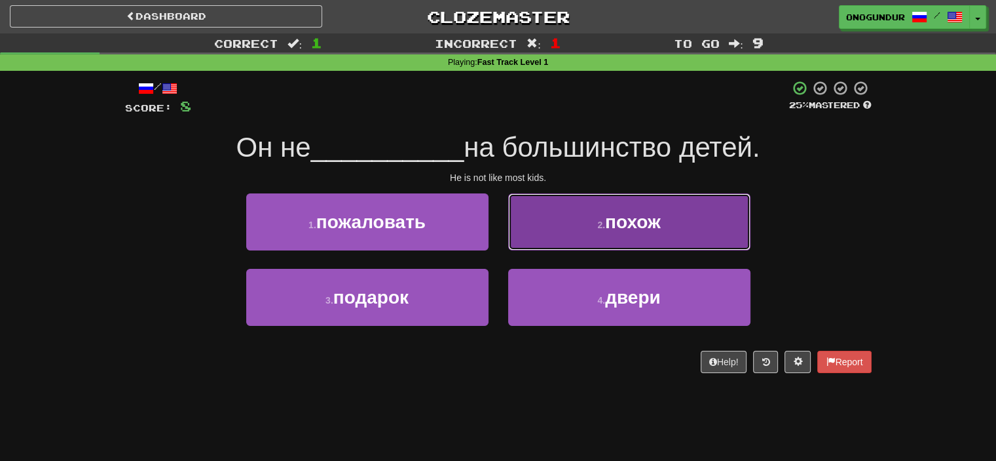
click at [566, 225] on button "2 . похож" at bounding box center [629, 221] width 242 height 57
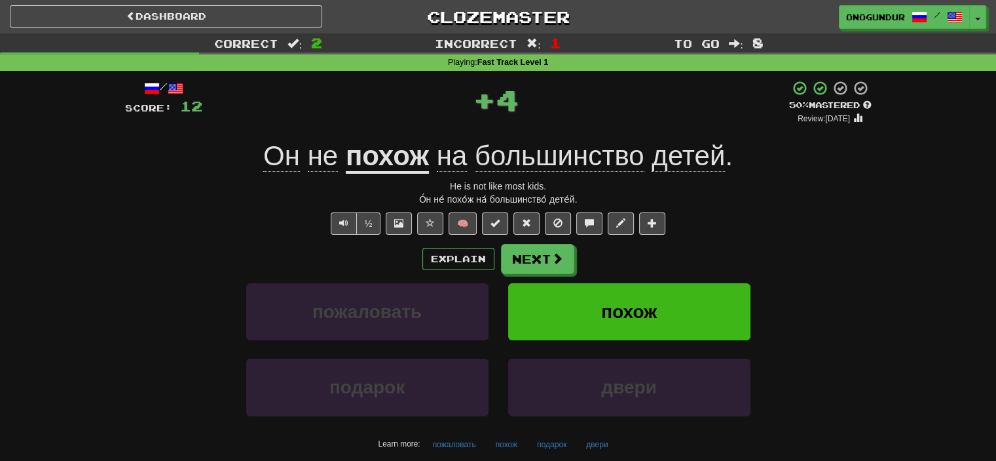
click at [543, 238] on div "/ Score: 12 + 4 50 % Mastered Review: 2025-08-30 Он не похож на большинство дет…" at bounding box center [498, 281] width 747 height 402
click at [535, 260] on button "Next" at bounding box center [538, 259] width 73 height 30
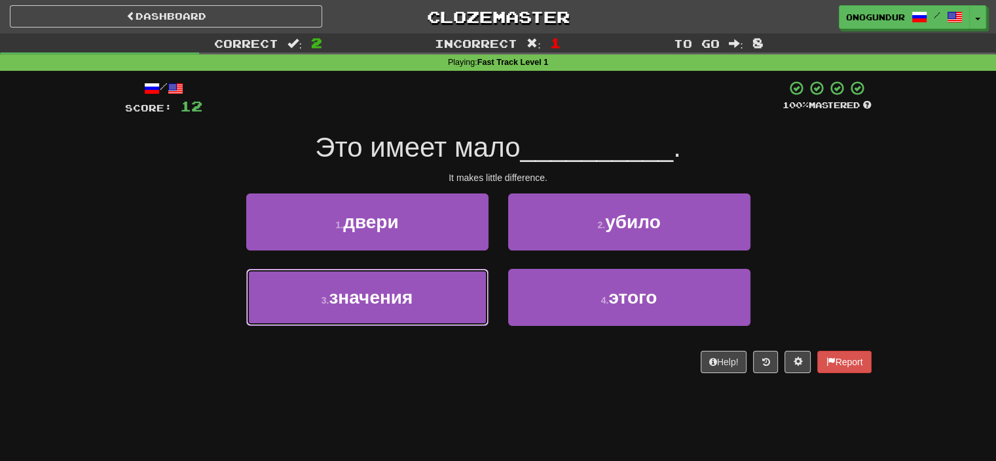
drag, startPoint x: 420, startPoint y: 307, endPoint x: 489, endPoint y: 278, distance: 74.9
click at [422, 307] on button "3 . значения" at bounding box center [367, 297] width 242 height 57
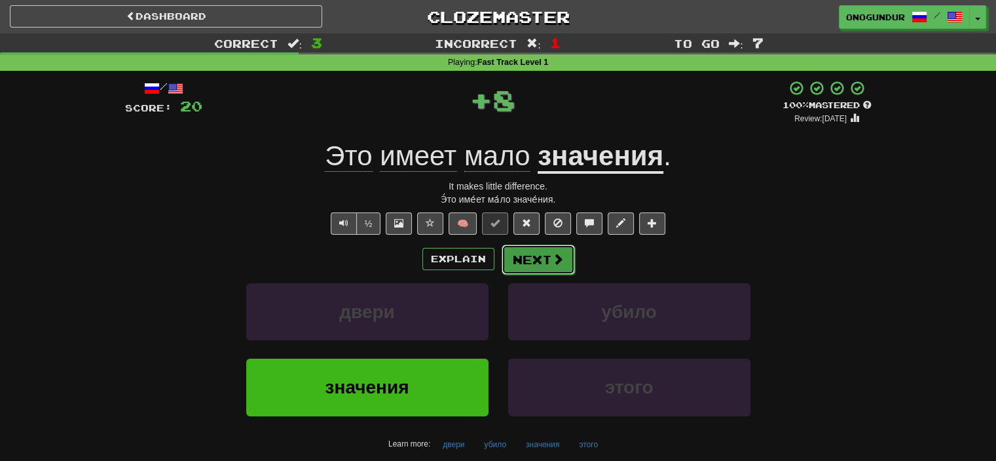
click at [537, 254] on button "Next" at bounding box center [538, 259] width 73 height 30
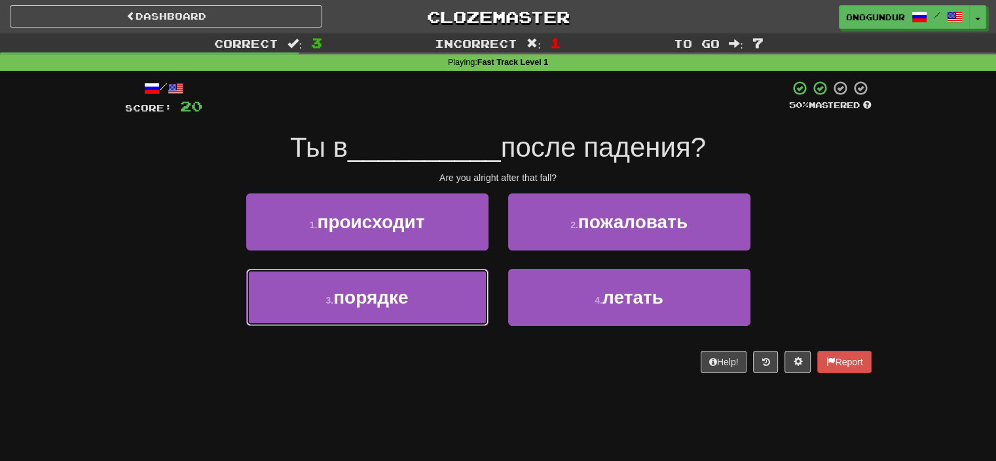
drag, startPoint x: 430, startPoint y: 303, endPoint x: 504, endPoint y: 274, distance: 80.3
click at [432, 303] on button "3 . порядке" at bounding box center [367, 297] width 242 height 57
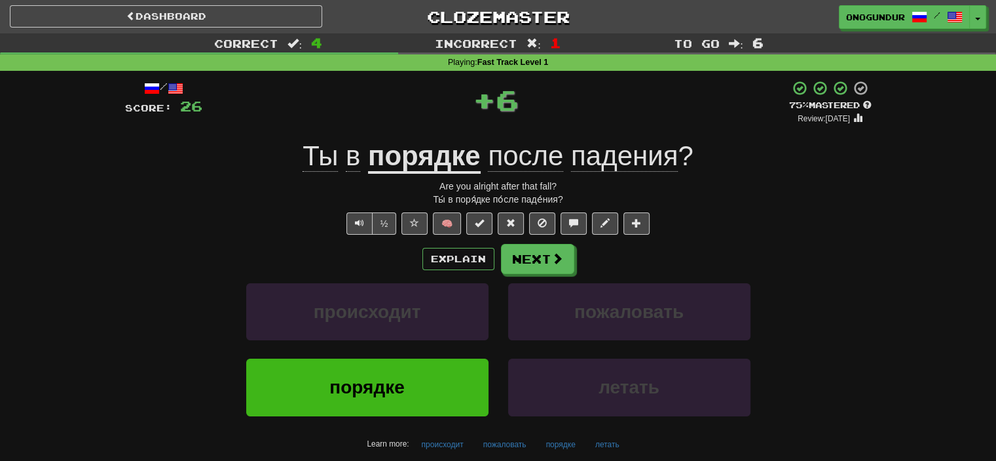
click at [546, 248] on button "Next" at bounding box center [537, 259] width 73 height 30
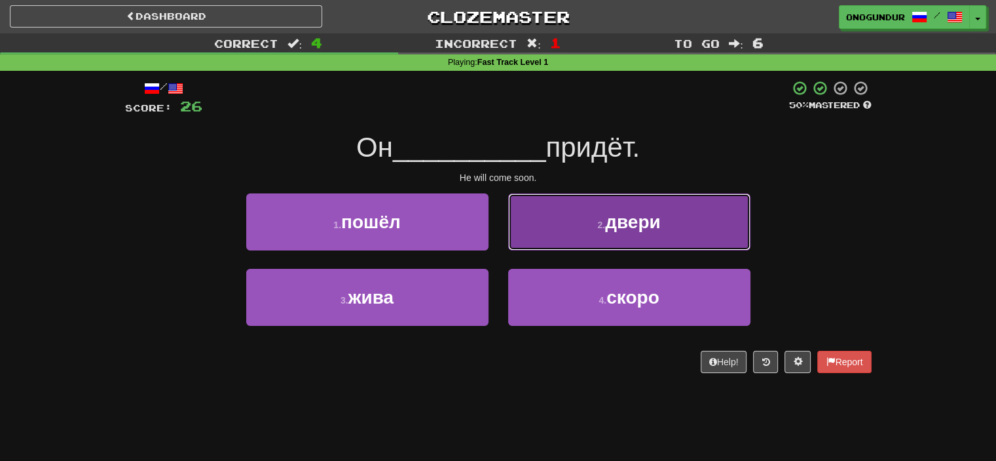
click at [548, 220] on button "2 . двери" at bounding box center [629, 221] width 242 height 57
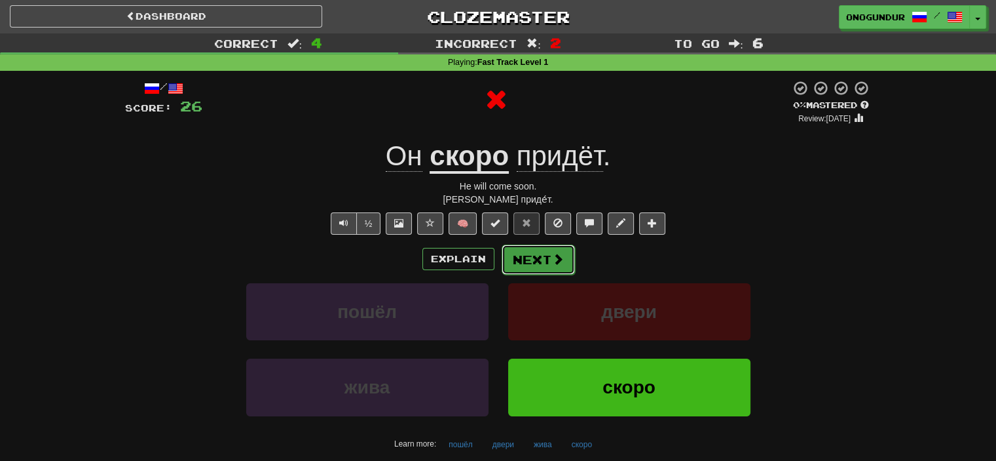
click at [519, 264] on button "Next" at bounding box center [538, 259] width 73 height 30
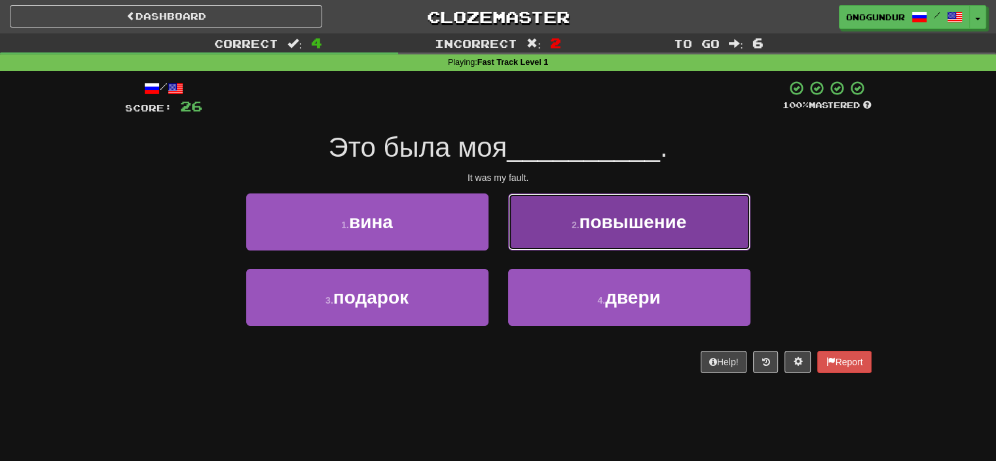
click at [594, 227] on span "повышение" at bounding box center [632, 222] width 107 height 20
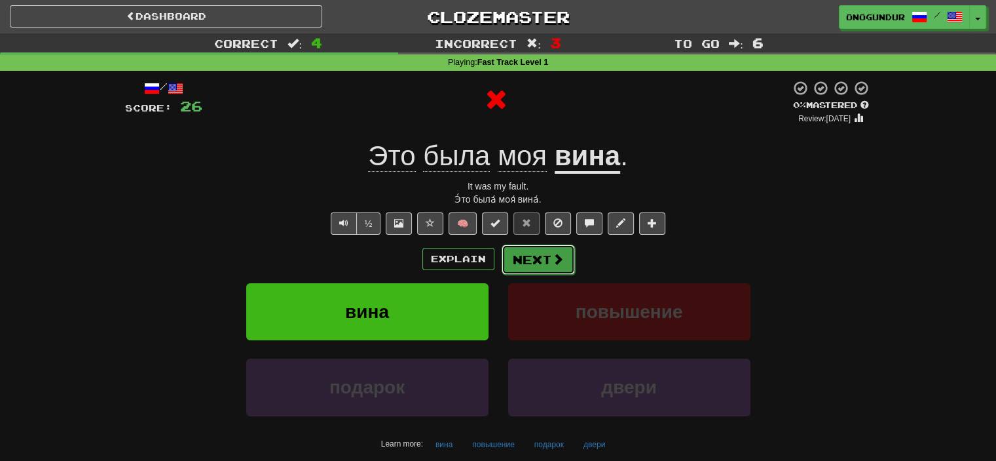
click at [545, 259] on button "Next" at bounding box center [538, 259] width 73 height 30
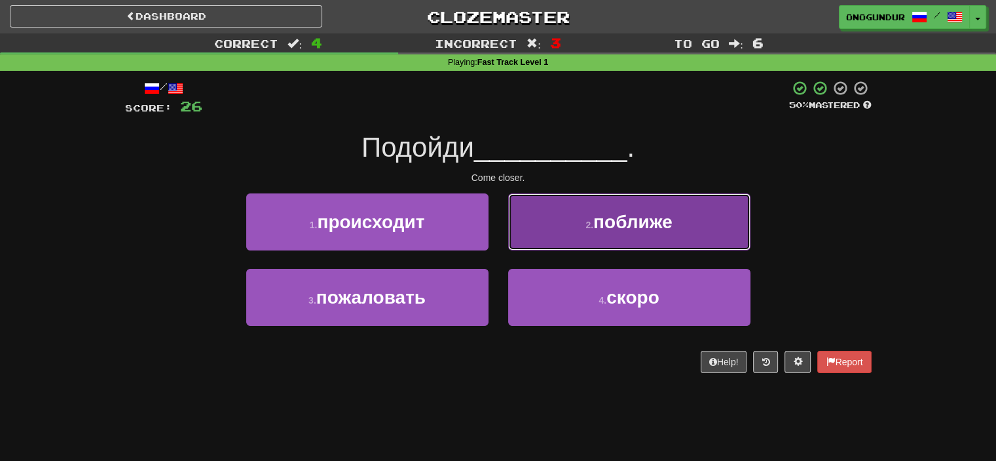
click at [549, 242] on button "2 . поближе" at bounding box center [629, 221] width 242 height 57
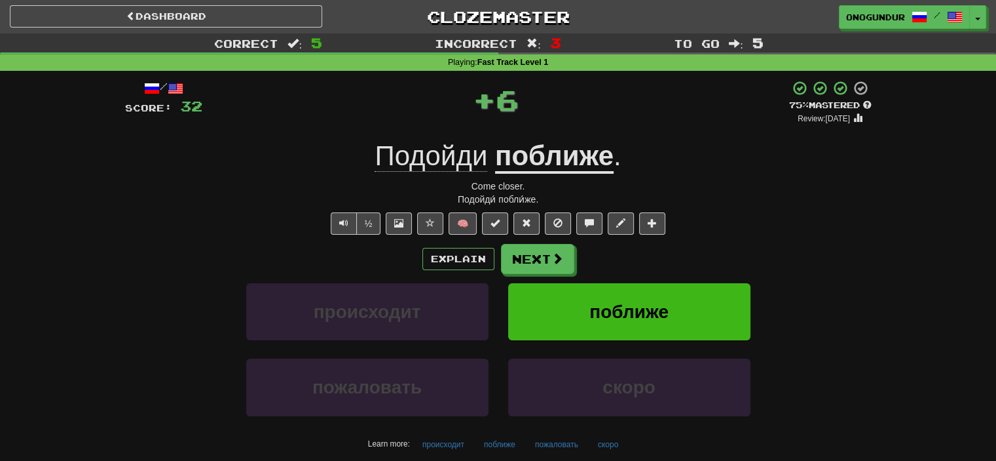
click at [533, 257] on button "Next" at bounding box center [537, 259] width 73 height 30
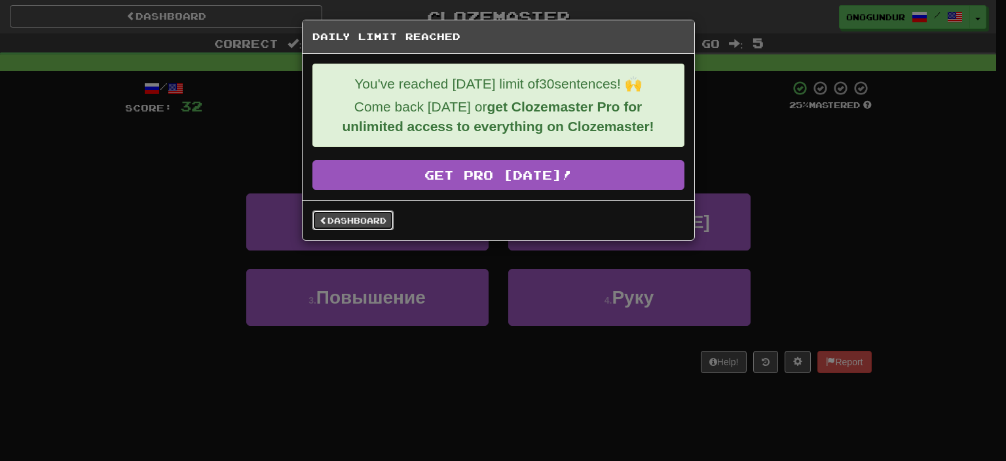
click at [362, 223] on link "Dashboard" at bounding box center [352, 220] width 81 height 20
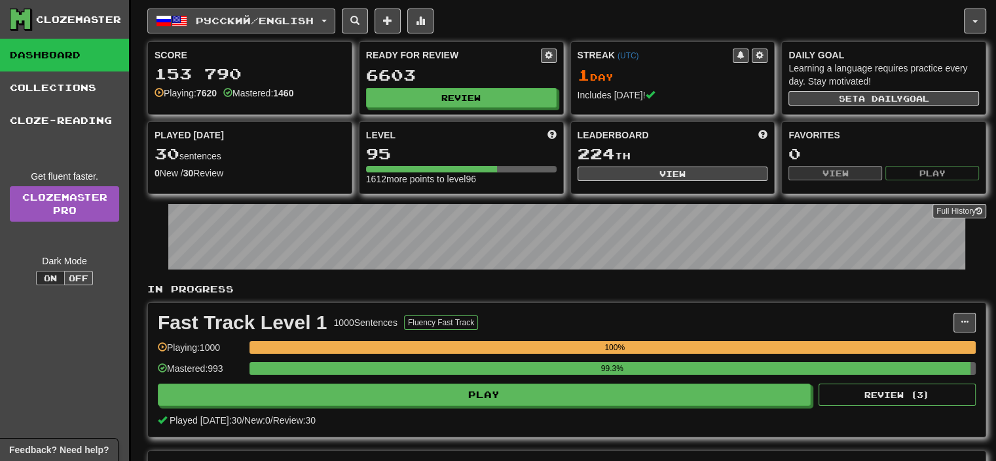
click at [299, 15] on span "Русский / English" at bounding box center [255, 20] width 118 height 11
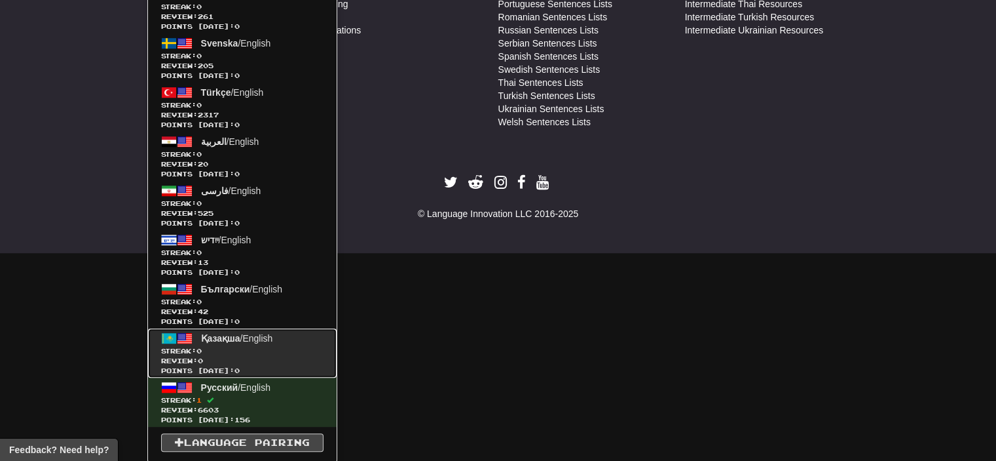
click at [202, 351] on span "0" at bounding box center [199, 351] width 5 height 8
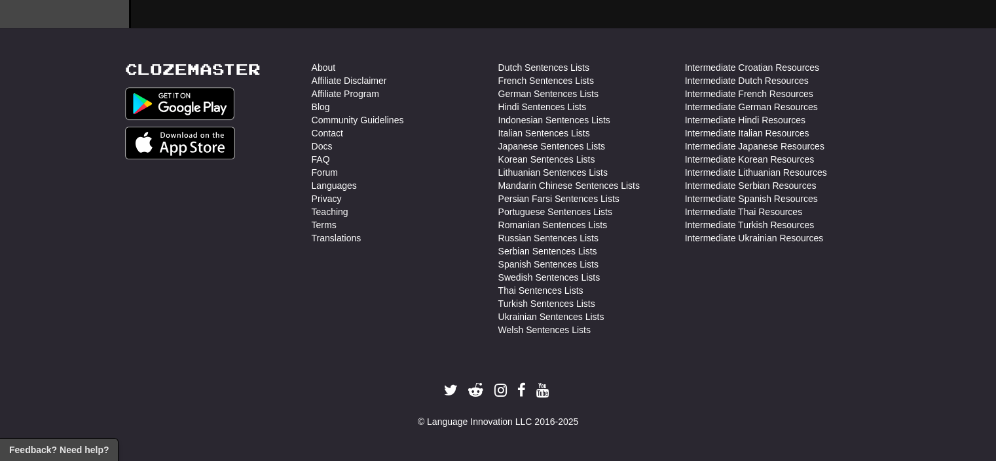
scroll to position [630, 0]
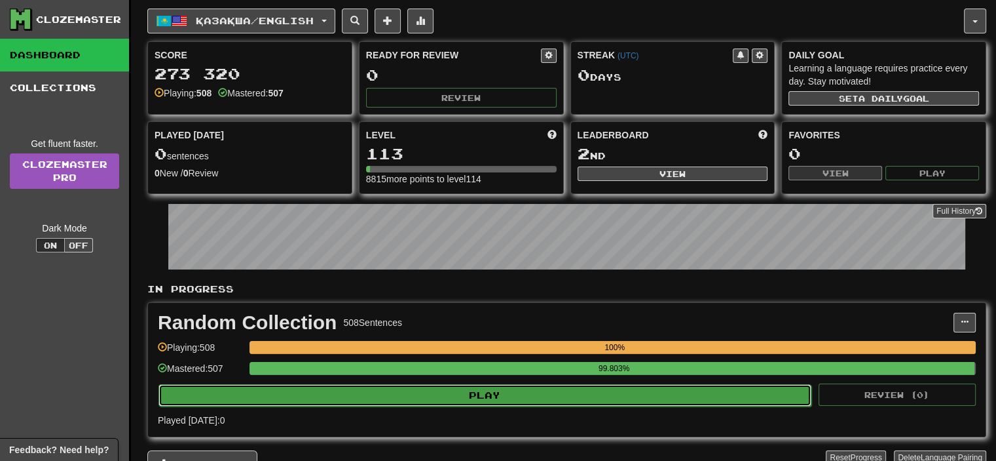
click at [485, 397] on button "Play" at bounding box center [485, 395] width 653 height 22
select select "**"
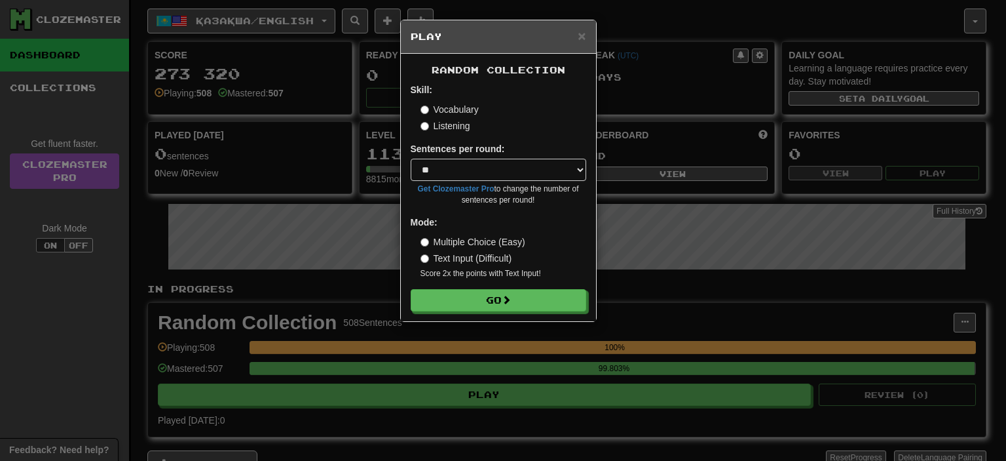
click at [485, 312] on div "Random Collection Skill: Vocabulary Listening Sentences per round: * ** ** ** *…" at bounding box center [498, 187] width 195 height 267
click at [487, 306] on button "Go" at bounding box center [499, 301] width 176 height 22
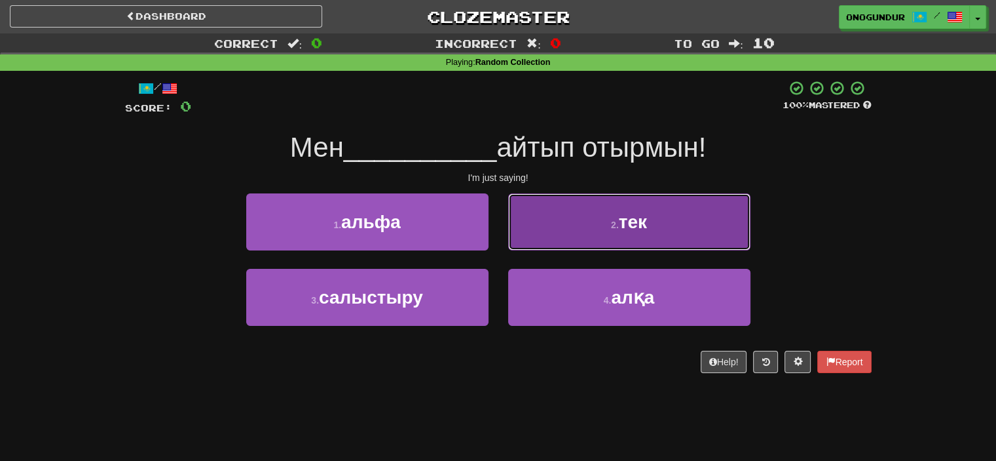
click at [589, 214] on button "2 . тек" at bounding box center [629, 221] width 242 height 57
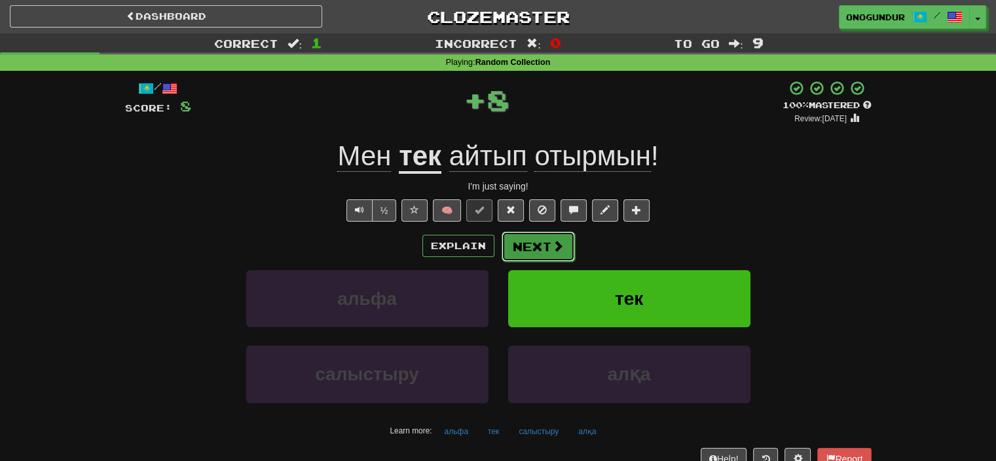
click at [510, 259] on button "Next" at bounding box center [538, 246] width 73 height 30
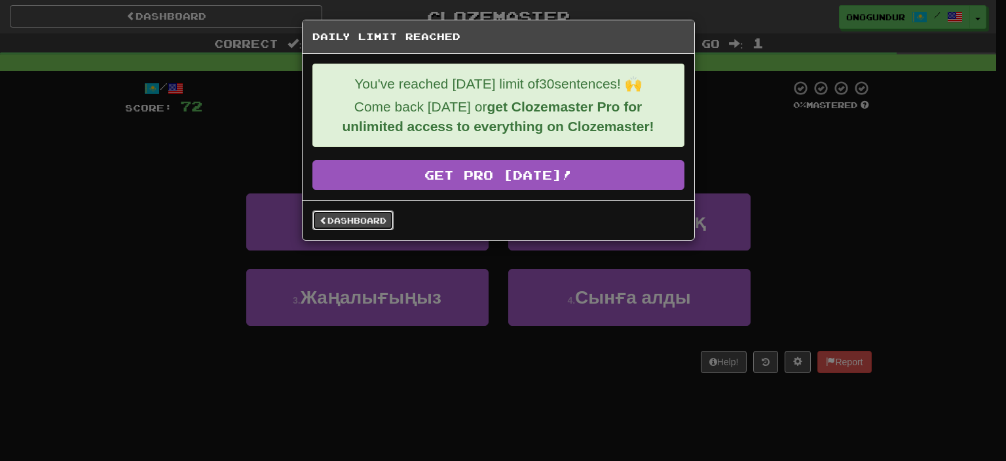
click at [335, 221] on link "Dashboard" at bounding box center [352, 220] width 81 height 20
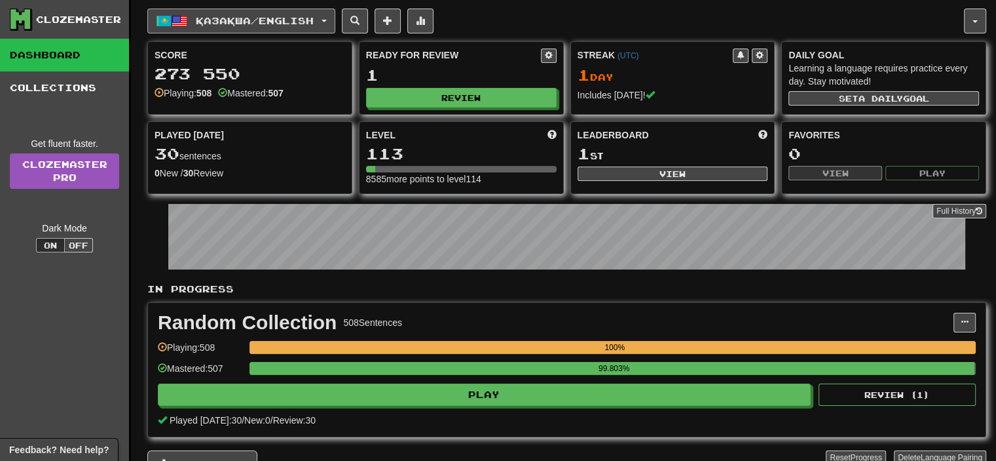
click at [314, 17] on span "Қазақша / English" at bounding box center [255, 20] width 118 height 11
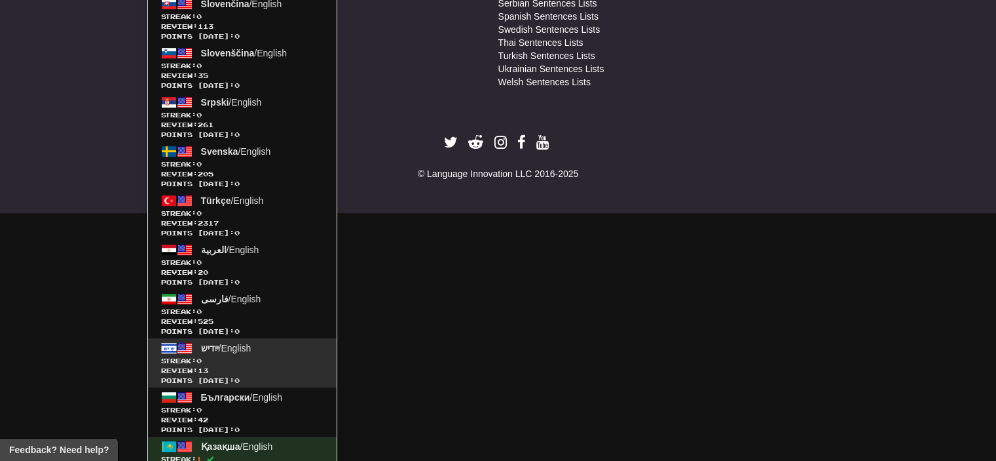
scroll to position [841, 0]
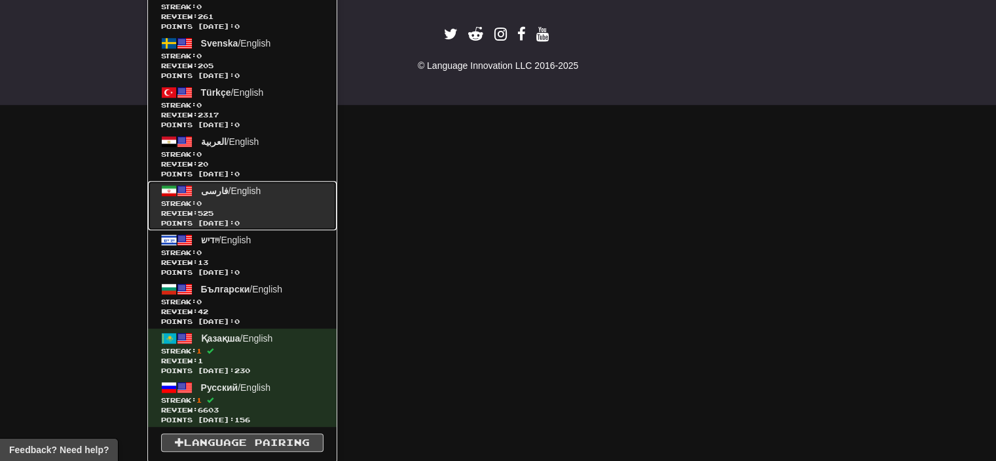
click at [260, 208] on span "Review: 525" at bounding box center [242, 213] width 162 height 10
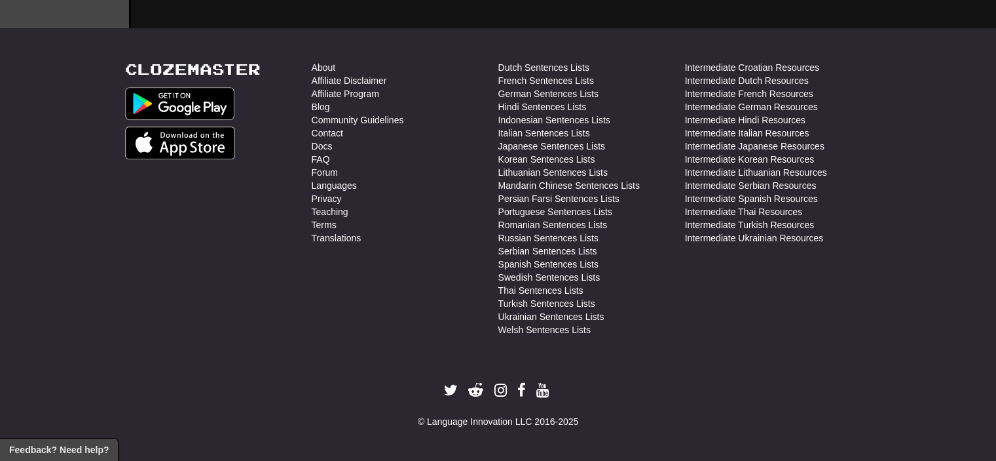
scroll to position [482, 0]
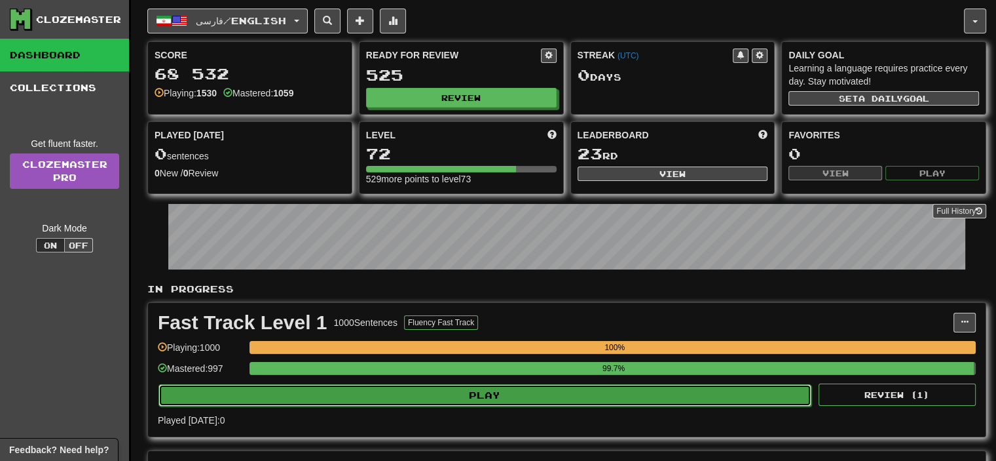
click at [487, 395] on button "Play" at bounding box center [485, 395] width 653 height 22
select select "**"
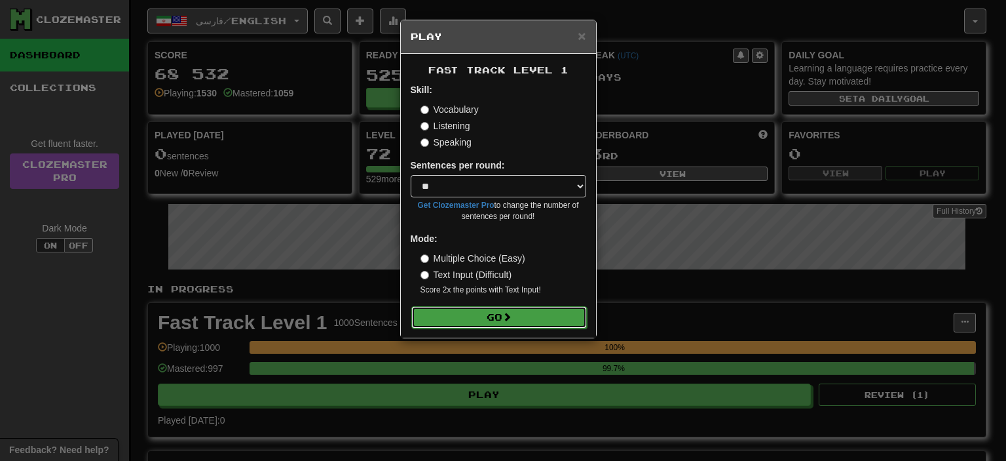
click at [490, 319] on button "Go" at bounding box center [499, 317] width 176 height 22
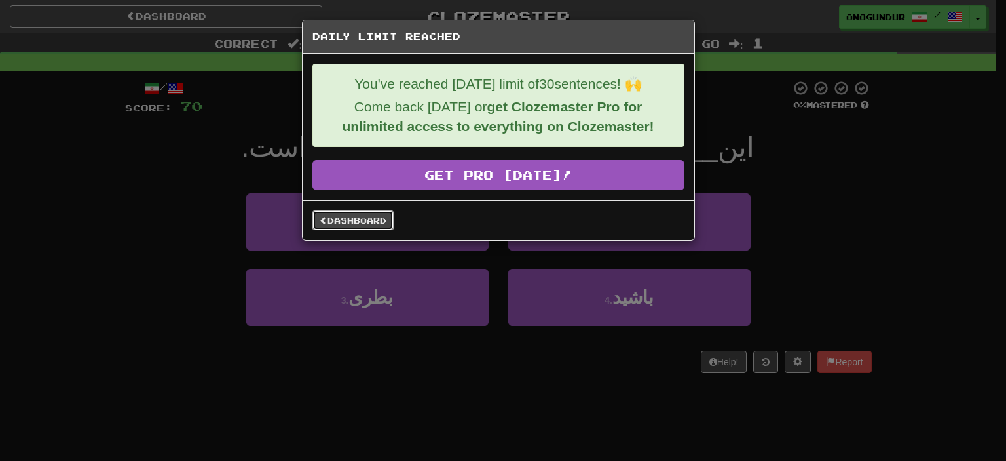
click at [345, 217] on link "Dashboard" at bounding box center [352, 220] width 81 height 20
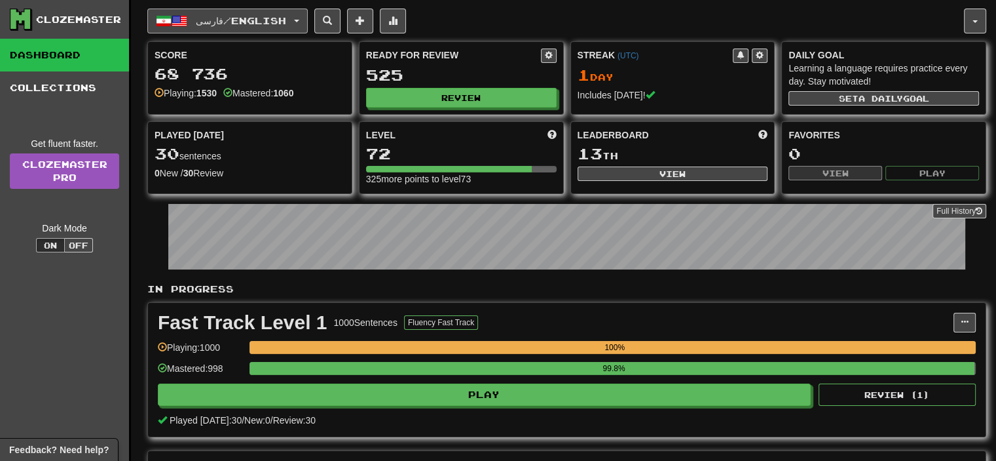
click at [305, 18] on button "فارسی / English" at bounding box center [227, 21] width 161 height 25
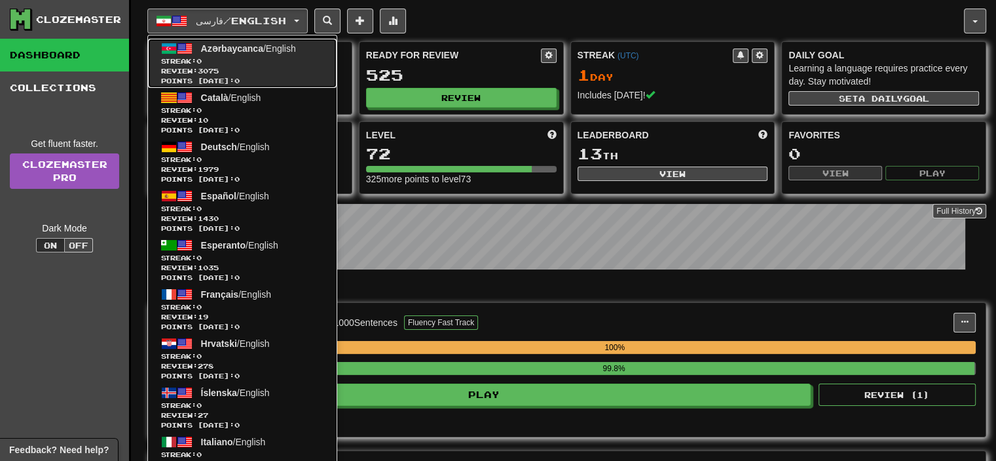
click at [259, 64] on span "Streak: 0" at bounding box center [242, 61] width 162 height 10
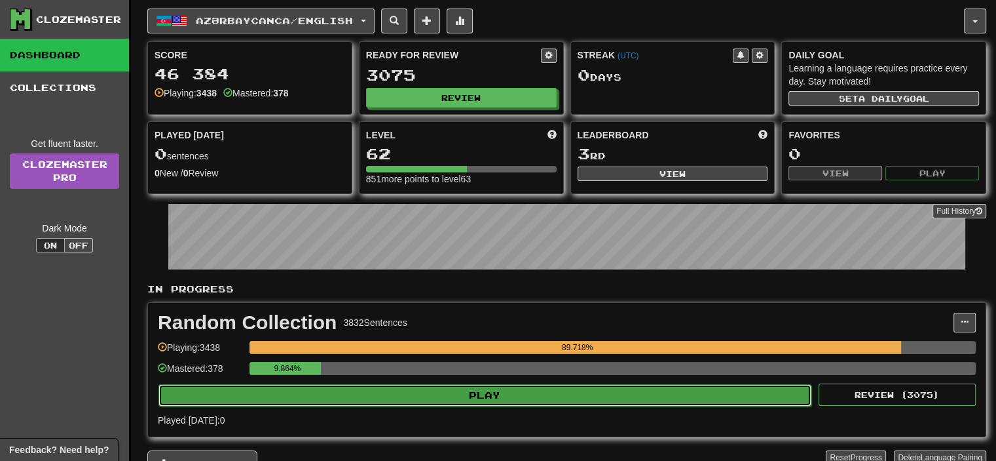
click at [485, 395] on button "Play" at bounding box center [485, 395] width 653 height 22
select select "**"
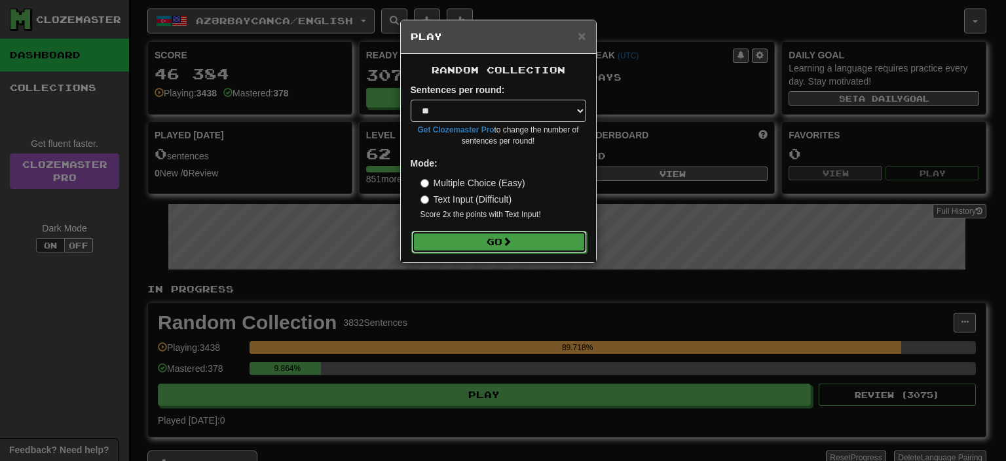
click at [516, 234] on button "Go" at bounding box center [499, 242] width 176 height 22
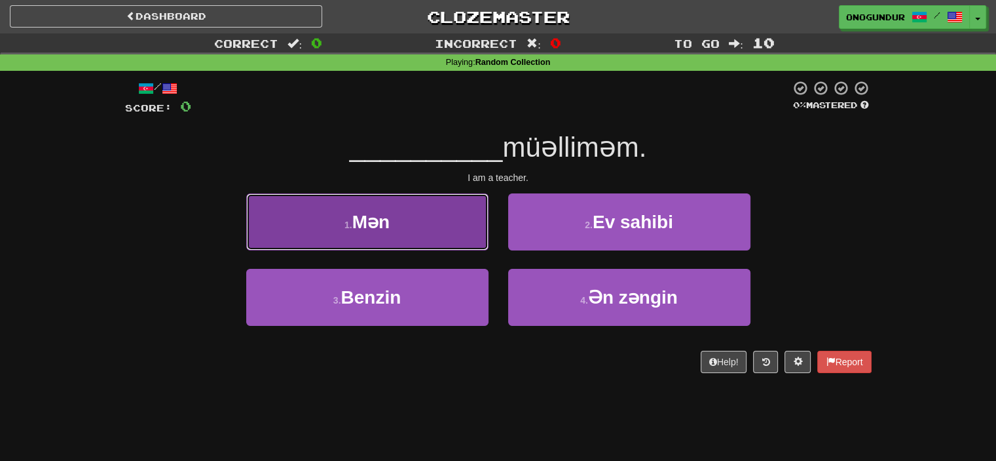
click at [438, 222] on button "1 . Mən" at bounding box center [367, 221] width 242 height 57
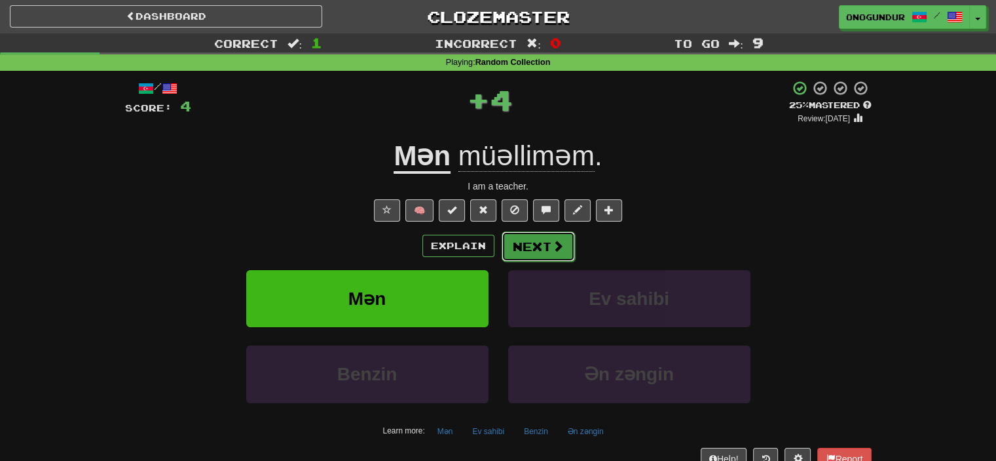
click at [553, 254] on button "Next" at bounding box center [538, 246] width 73 height 30
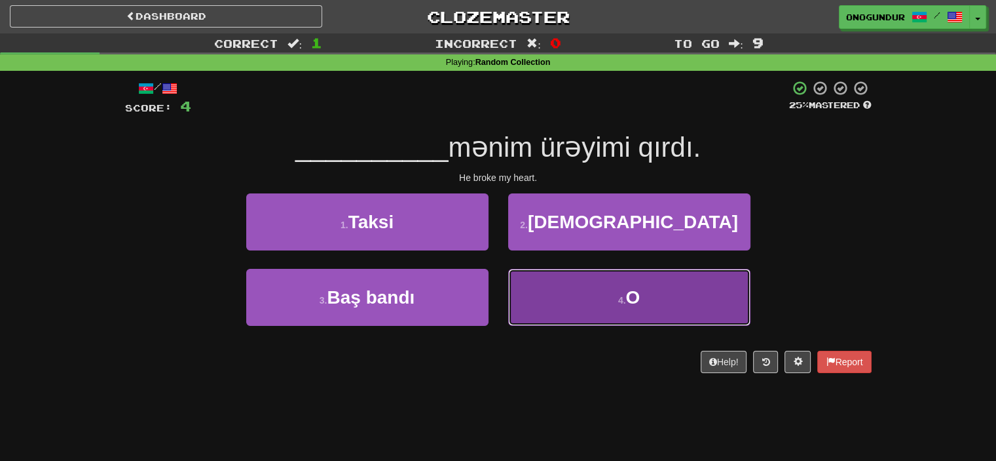
drag, startPoint x: 689, startPoint y: 320, endPoint x: 667, endPoint y: 317, distance: 22.5
click at [687, 321] on button "4 . O" at bounding box center [629, 297] width 242 height 57
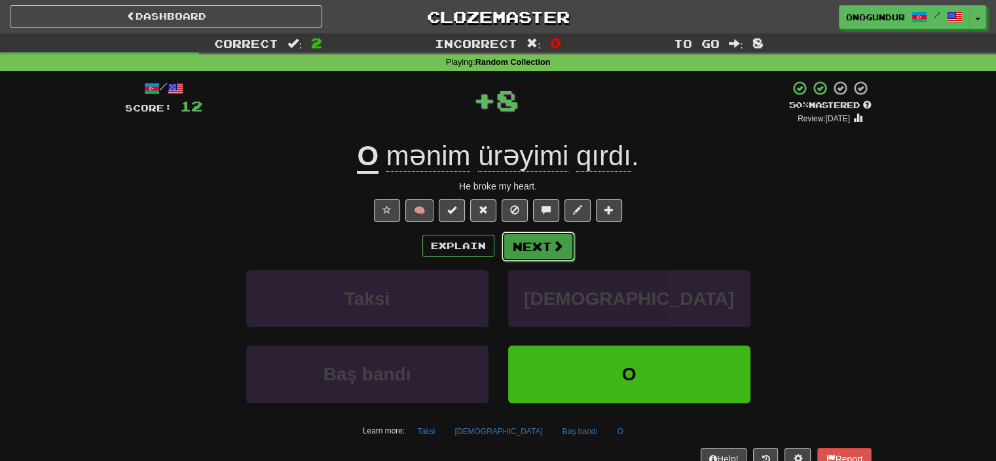
click at [558, 254] on button "Next" at bounding box center [538, 246] width 73 height 30
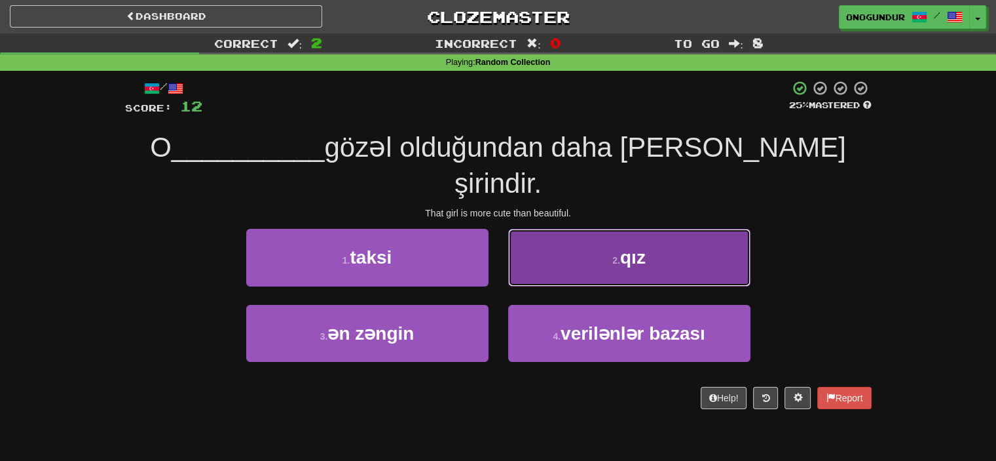
click at [594, 229] on button "2 . qız" at bounding box center [629, 257] width 242 height 57
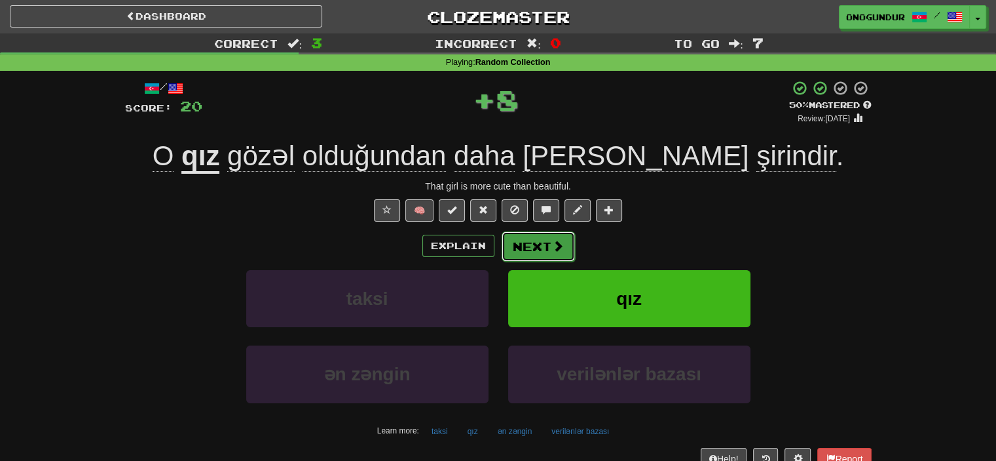
click at [537, 245] on button "Next" at bounding box center [538, 246] width 73 height 30
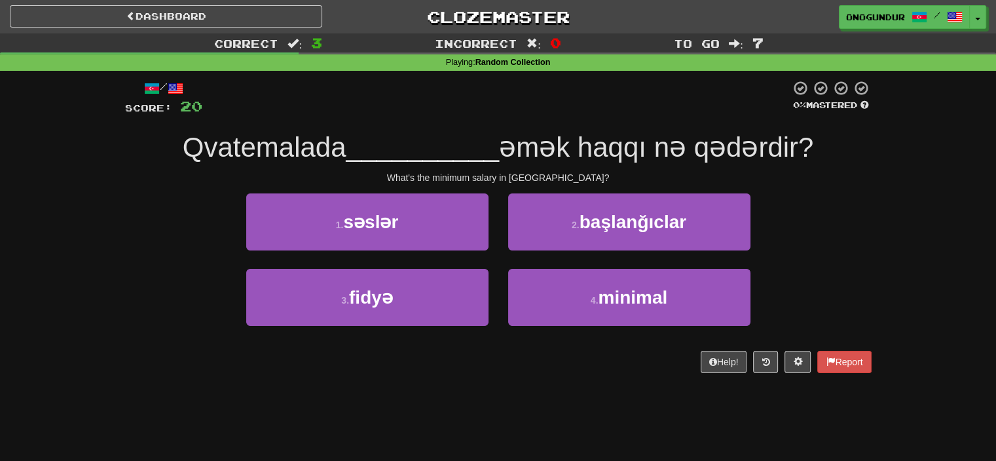
click at [536, 266] on div "2 . başlanğıclar" at bounding box center [630, 230] width 262 height 75
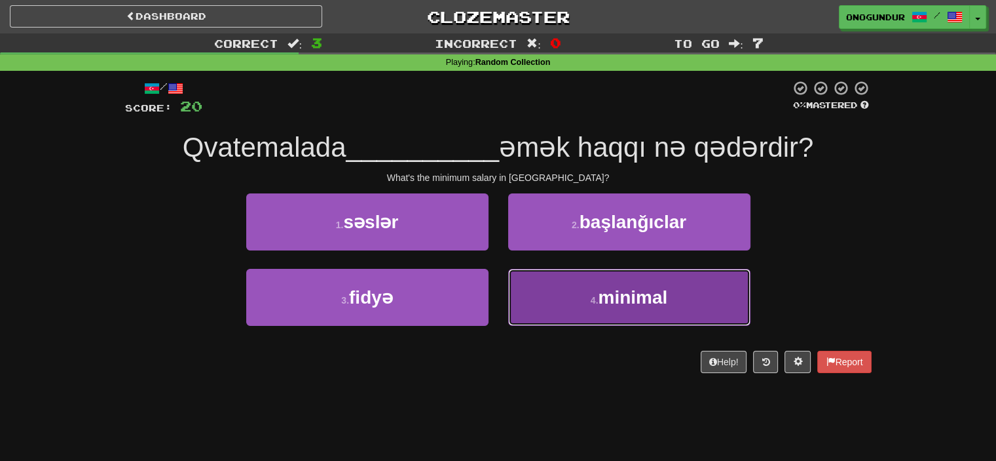
click at [535, 280] on button "4 . minimal" at bounding box center [629, 297] width 242 height 57
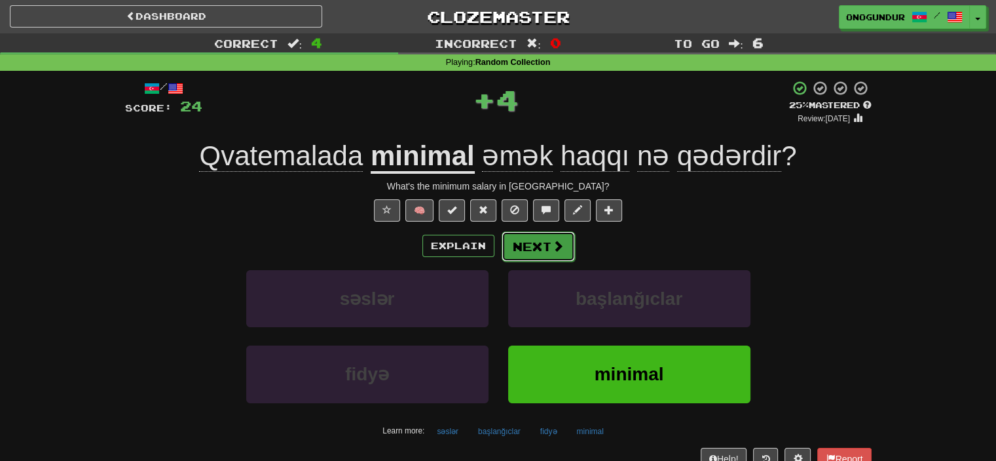
click at [529, 238] on button "Next" at bounding box center [538, 246] width 73 height 30
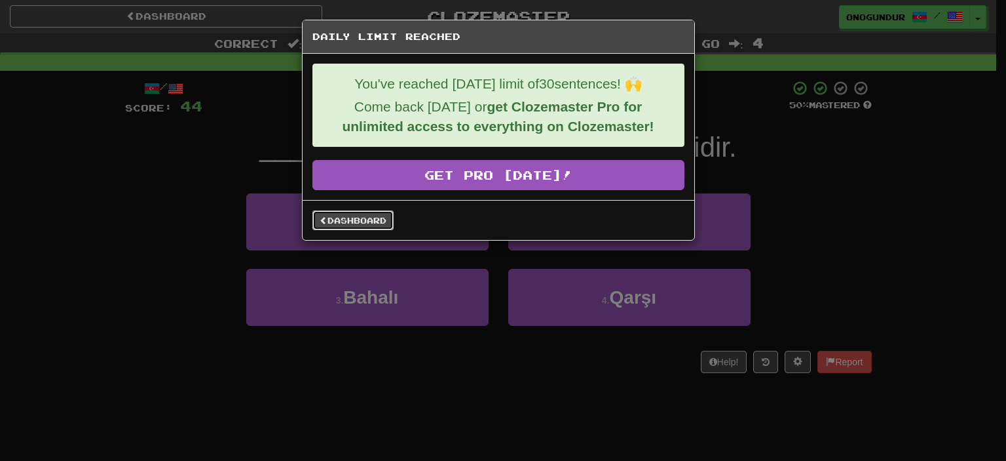
click at [328, 223] on link "Dashboard" at bounding box center [352, 220] width 81 height 20
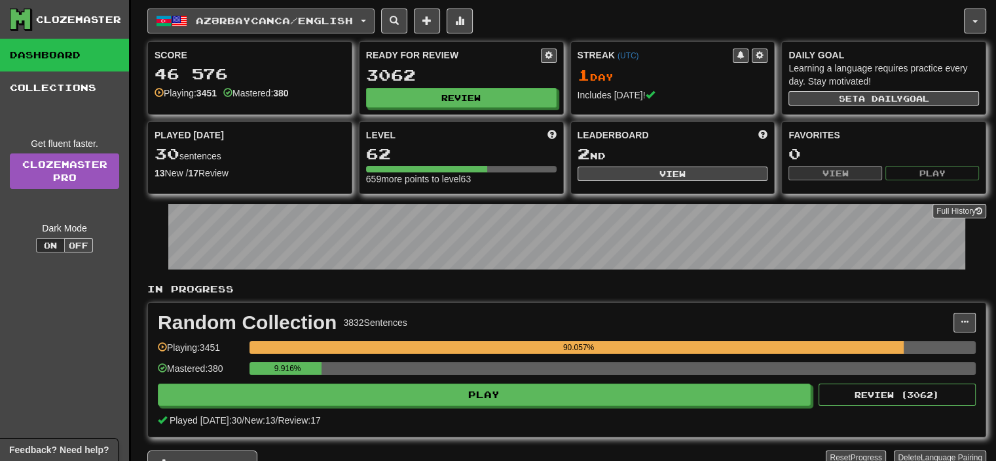
click at [351, 9] on button "Azərbaycanca / English" at bounding box center [260, 21] width 227 height 25
